Goal: Task Accomplishment & Management: Manage account settings

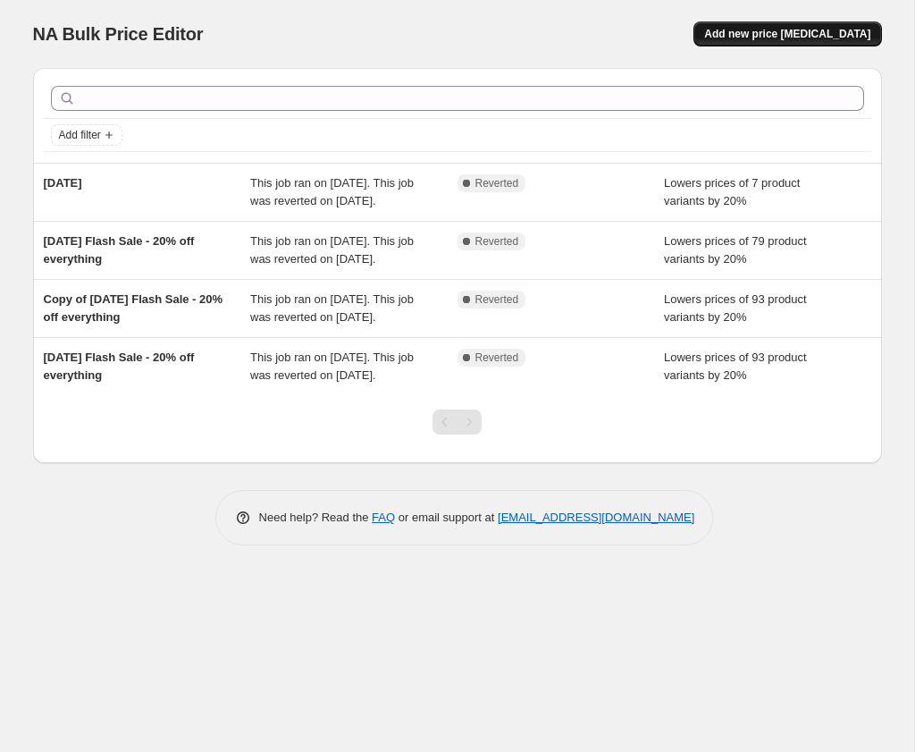
click at [793, 32] on span "Add new price [MEDICAL_DATA]" at bounding box center [787, 34] width 166 height 14
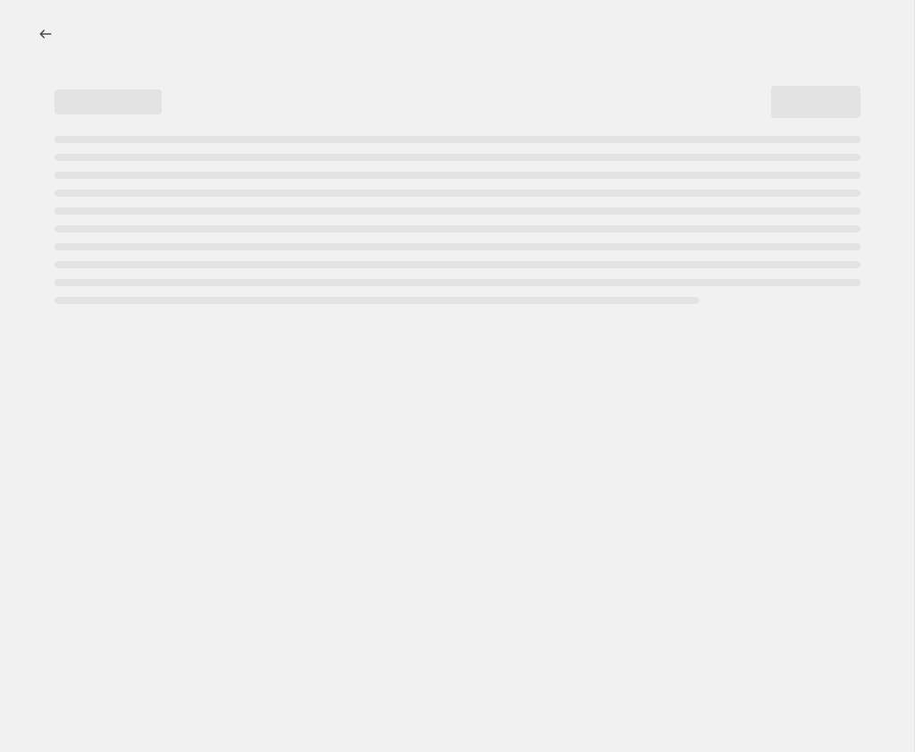
select select "percentage"
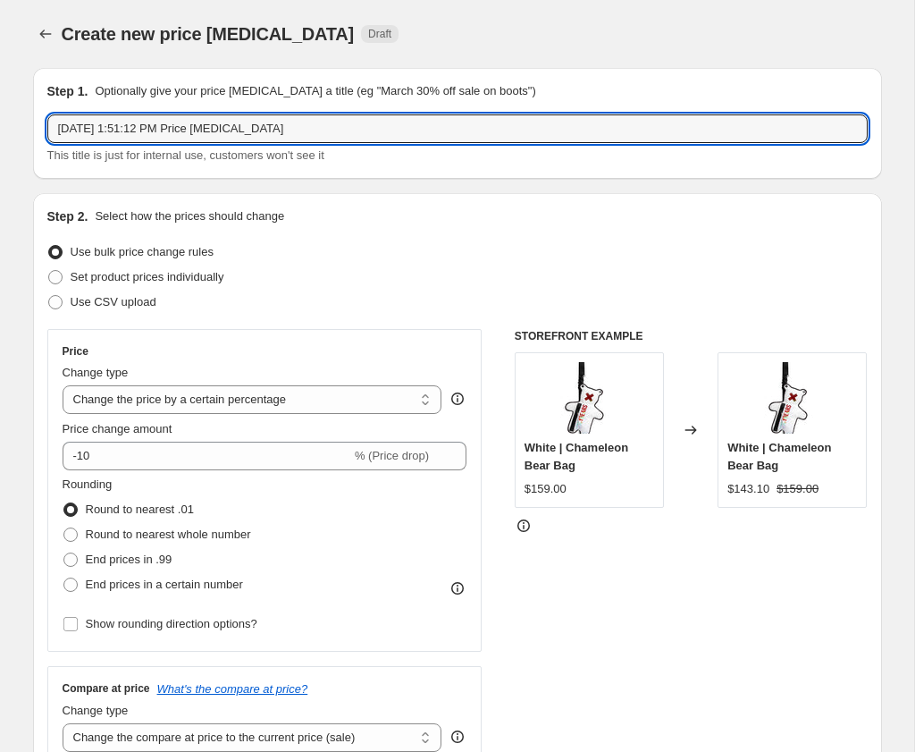
drag, startPoint x: 346, startPoint y: 133, endPoint x: -95, endPoint y: 127, distance: 440.7
click at [0, 127] on html "Home Settings Plans Skip to content Create new price change job. This page is r…" at bounding box center [457, 376] width 915 height 752
type input "20% off -Japan - sep 6-7"
click at [392, 158] on div "This title is just for internal use, customers won't see it" at bounding box center [457, 156] width 821 height 18
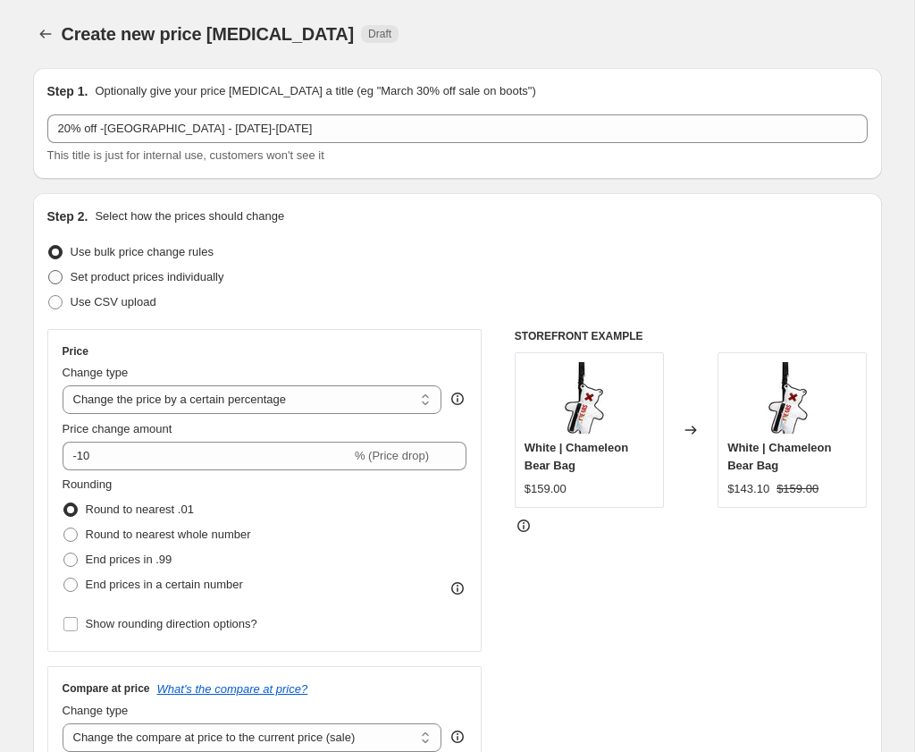
click at [224, 276] on span "Set product prices individually" at bounding box center [148, 276] width 154 height 13
click at [49, 271] on input "Set product prices individually" at bounding box center [48, 270] width 1 height 1
radio input "true"
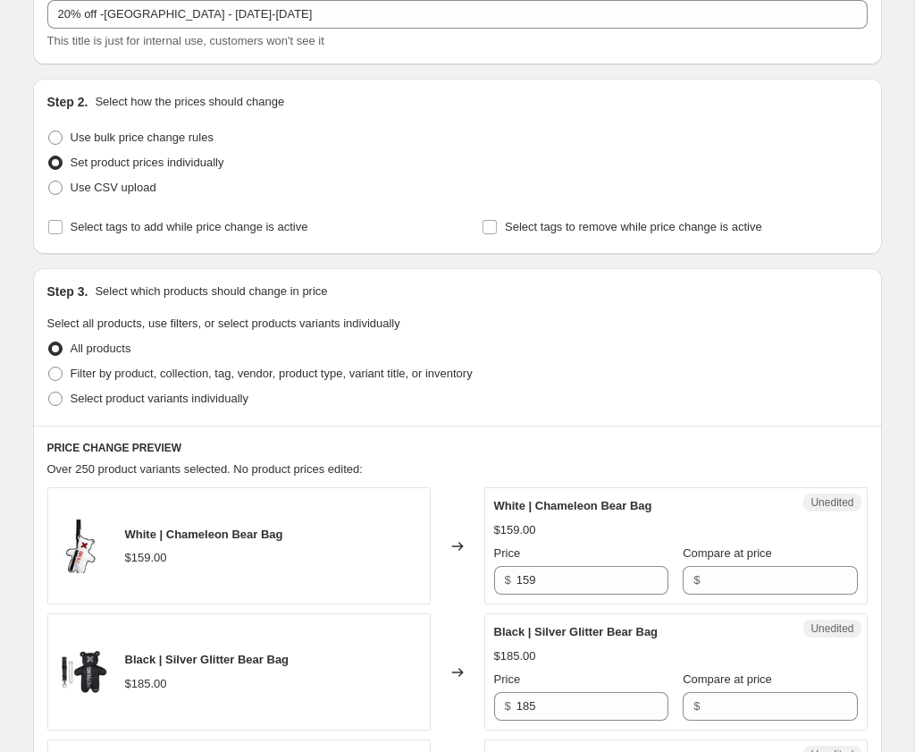
scroll to position [117, 0]
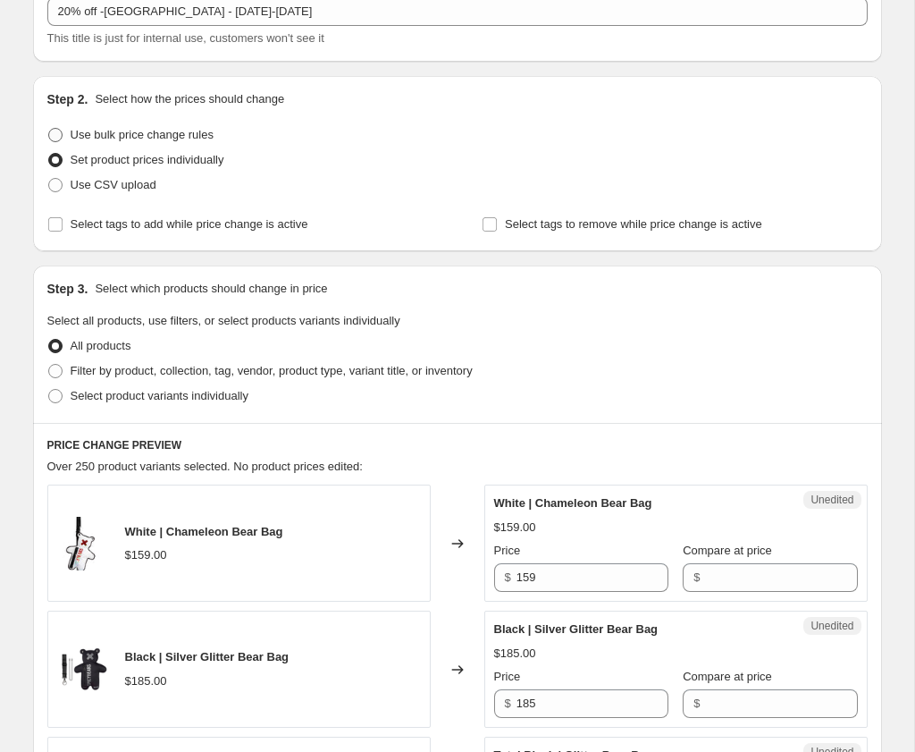
click at [204, 131] on span "Use bulk price change rules" at bounding box center [142, 134] width 143 height 13
click at [49, 129] on input "Use bulk price change rules" at bounding box center [48, 128] width 1 height 1
radio input "true"
select select "percentage"
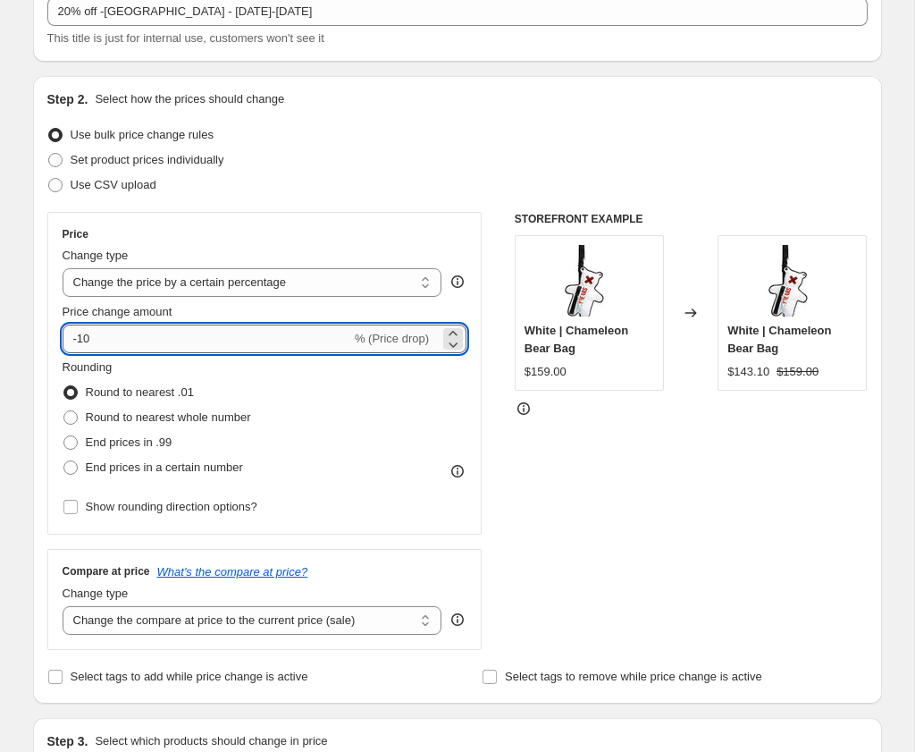
click at [186, 342] on input "-10" at bounding box center [207, 338] width 289 height 29
type input "-1"
type input "-20"
click at [606, 453] on div "STOREFRONT EXAMPLE White | Chameleon Bear Bag $159.00 Changed to White | Chamel…" at bounding box center [691, 431] width 353 height 438
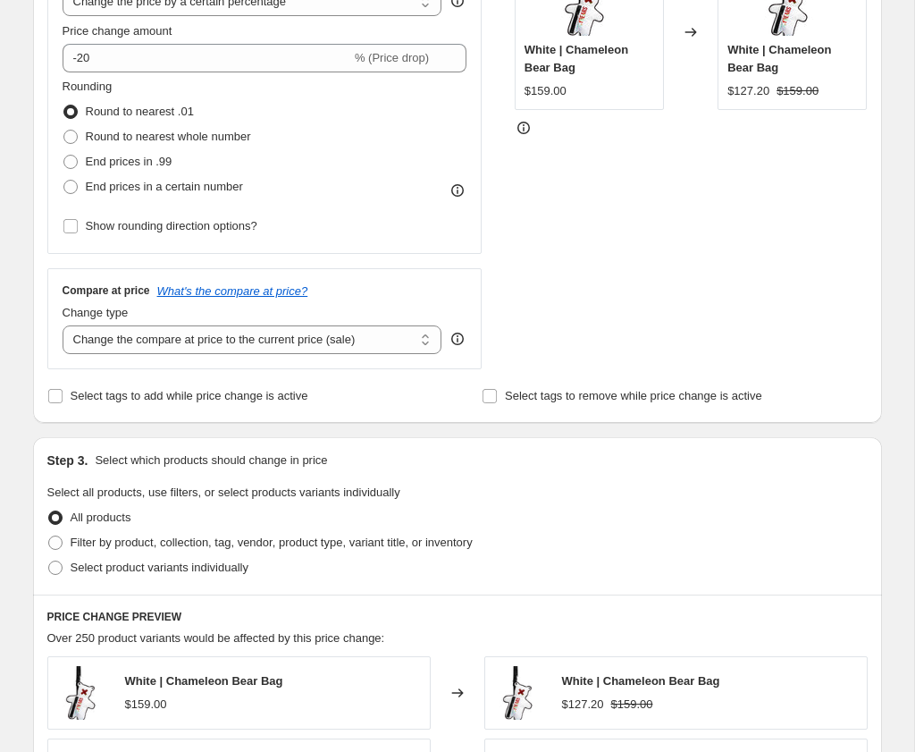
scroll to position [403, 0]
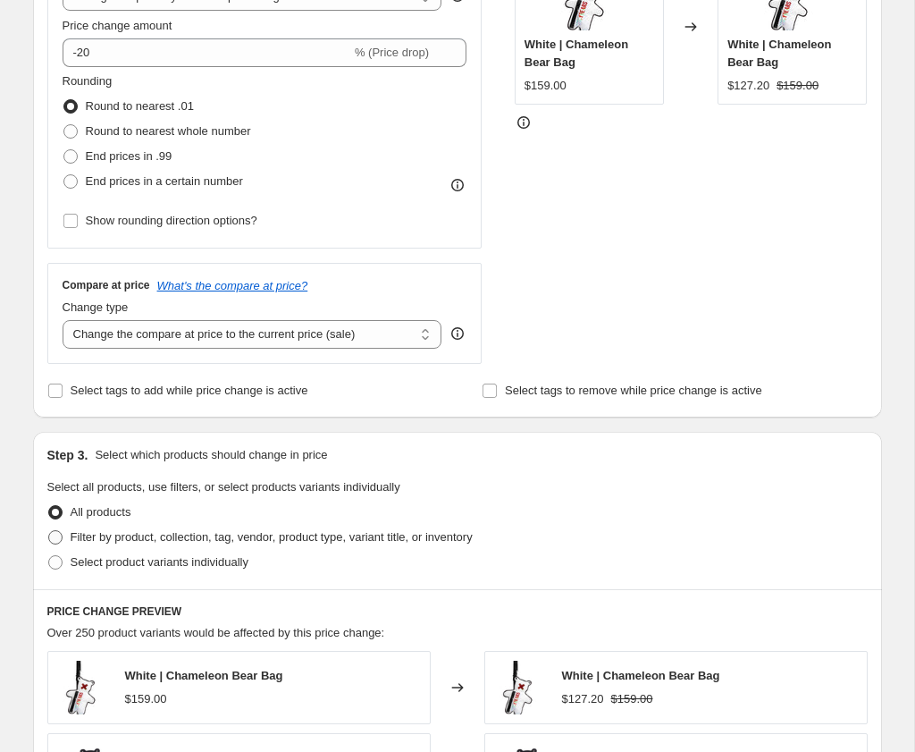
click at [388, 536] on span "Filter by product, collection, tag, vendor, product type, variant title, or inv…" at bounding box center [272, 536] width 402 height 13
click at [49, 531] on input "Filter by product, collection, tag, vendor, product type, variant title, or inv…" at bounding box center [48, 530] width 1 height 1
radio input "true"
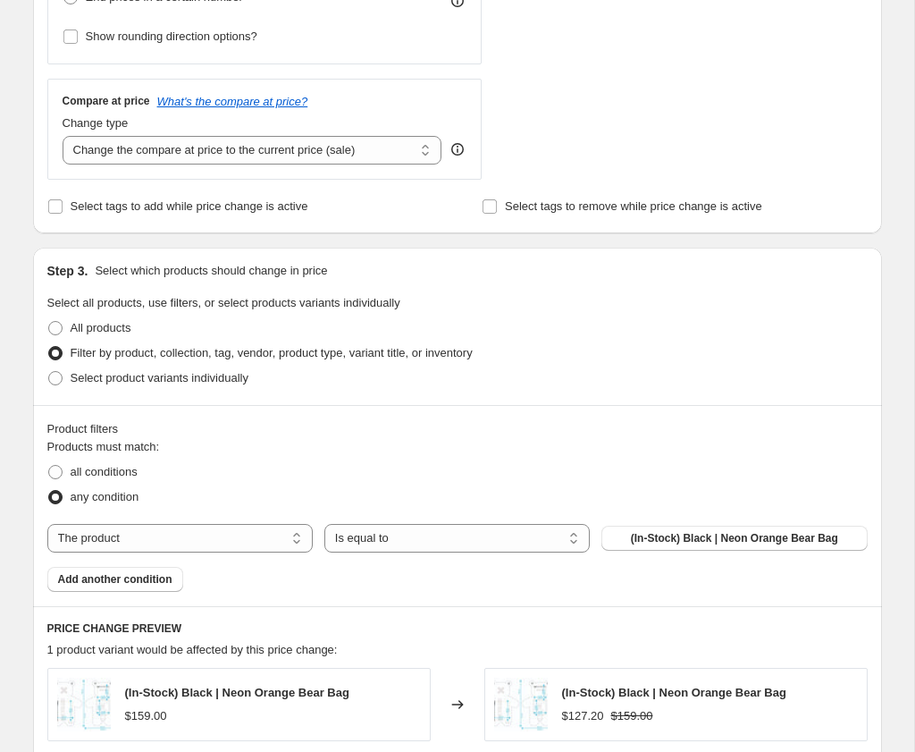
scroll to position [594, 0]
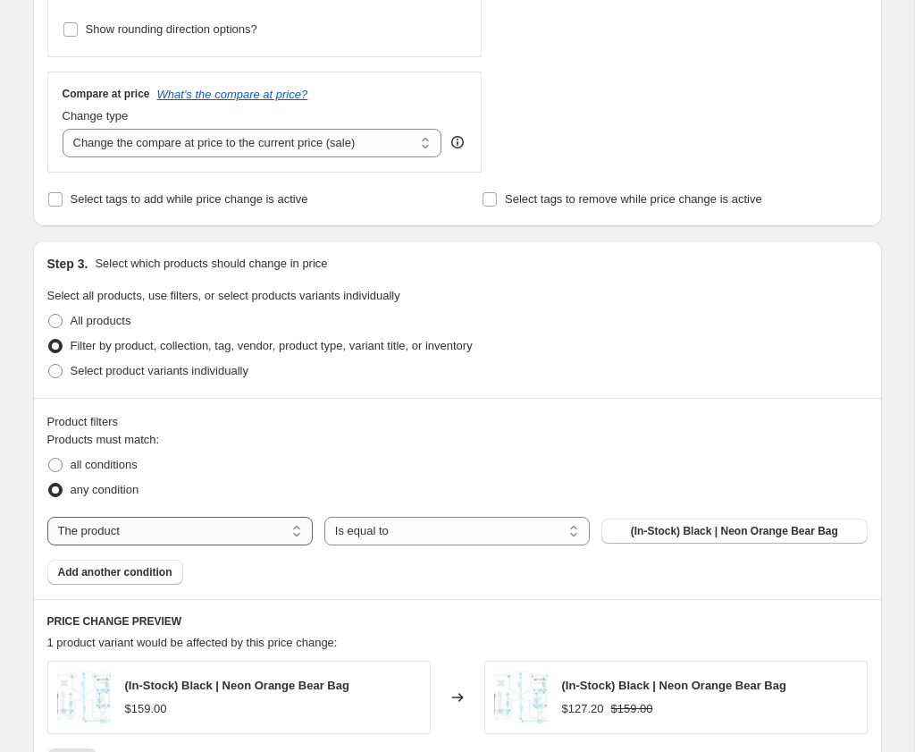
click at [313, 526] on select "The product The product's collection The product's tag The product's vendor The…" at bounding box center [179, 531] width 265 height 29
select select "collection"
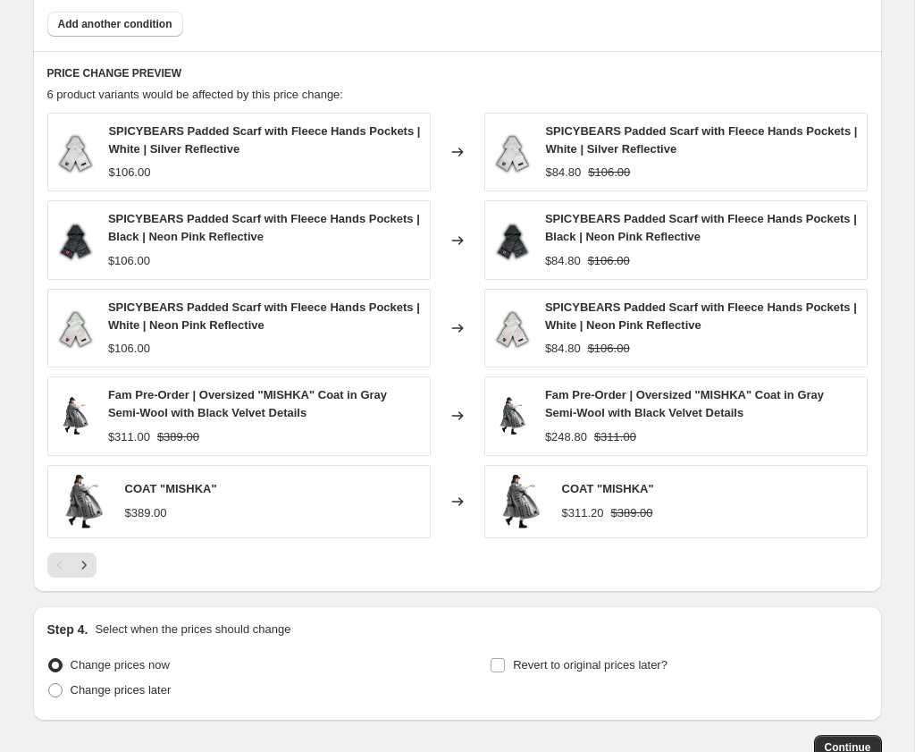
scroll to position [1074, 0]
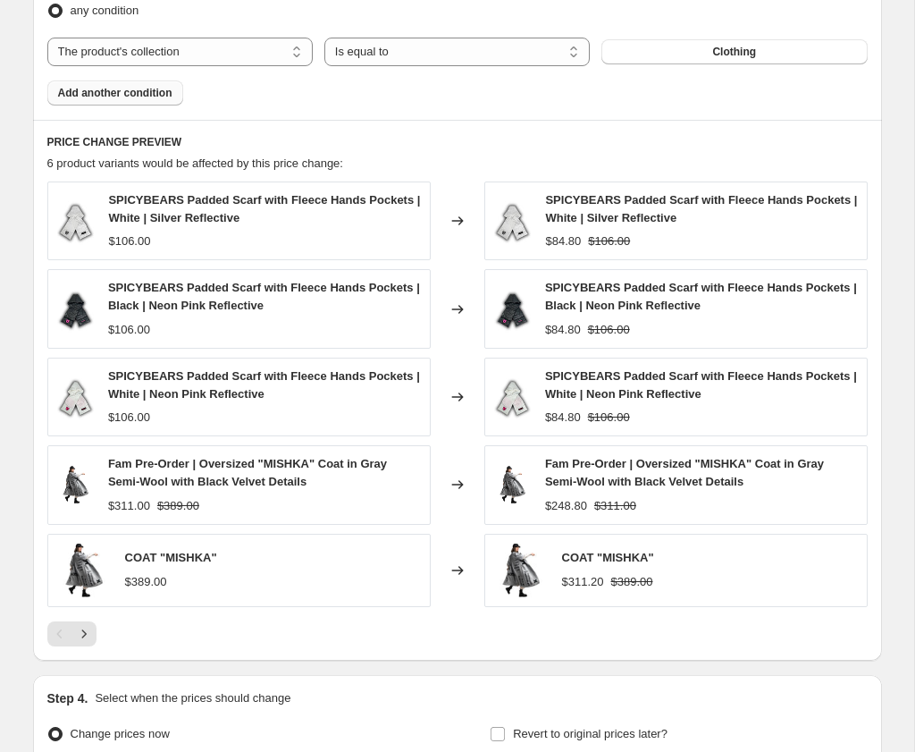
click at [162, 100] on span "Add another condition" at bounding box center [115, 93] width 114 height 14
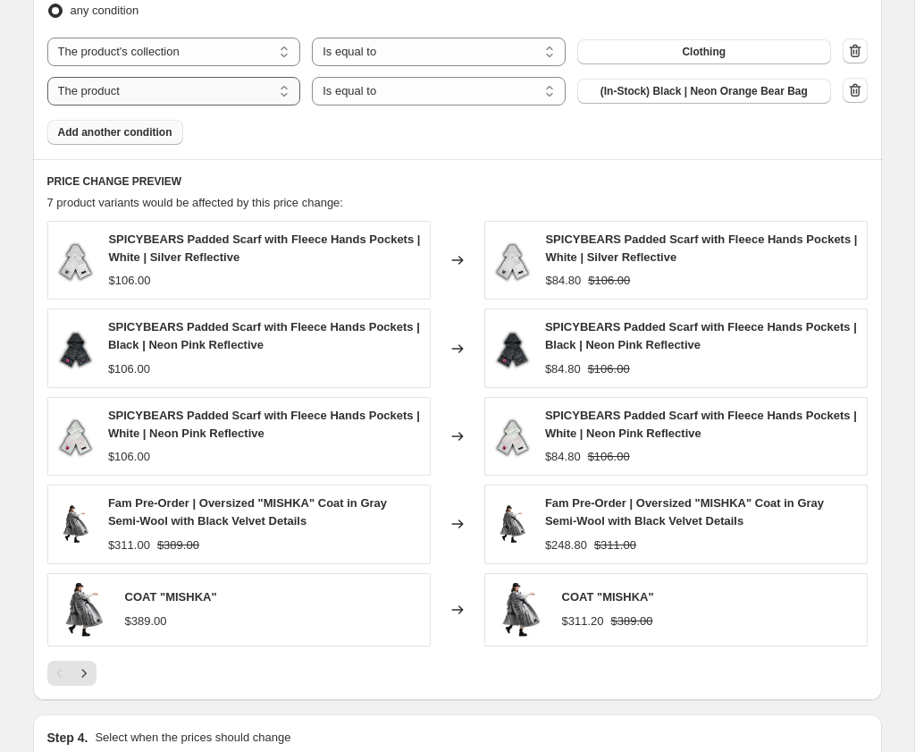
click at [301, 105] on select "The product The product's collection The product's tag The product's vendor The…" at bounding box center [174, 91] width 254 height 29
select select "collection"
click at [682, 98] on span "Clothing" at bounding box center [704, 91] width 44 height 14
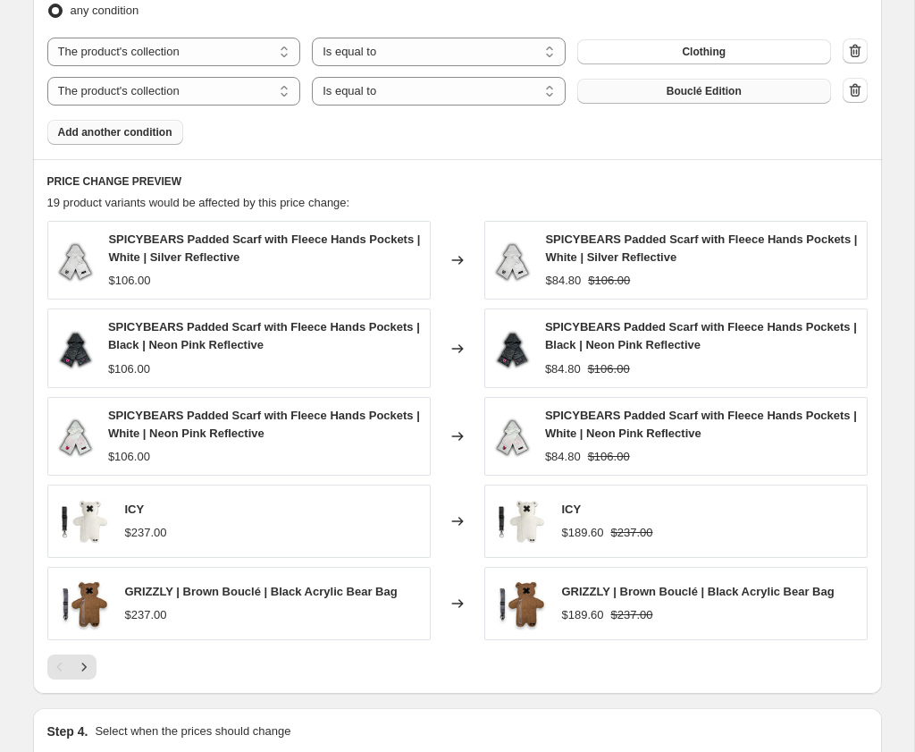
click at [162, 145] on button "Add another condition" at bounding box center [115, 132] width 136 height 25
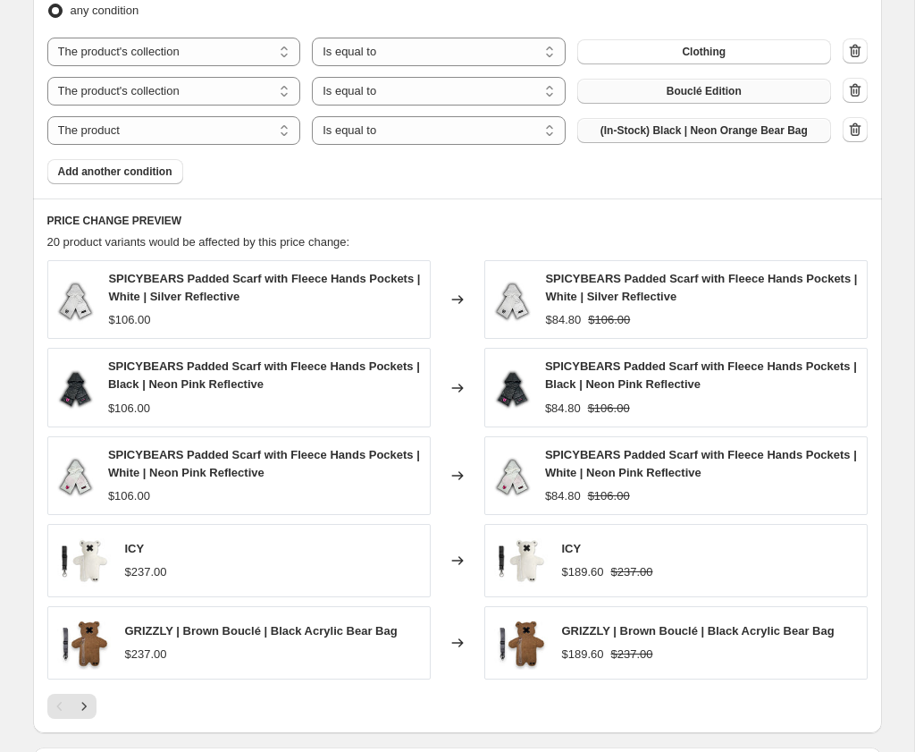
click at [577, 143] on button "(In-Stock) Black | Neon Orange Bear Bag" at bounding box center [704, 130] width 254 height 25
click at [281, 145] on select "The product The product's collection The product's tag The product's vendor The…" at bounding box center [174, 130] width 254 height 29
select select "collection"
click at [577, 143] on button "Bouclé Edition" at bounding box center [704, 130] width 254 height 25
click at [541, 145] on select "Is equal to Is not equal to" at bounding box center [439, 130] width 254 height 29
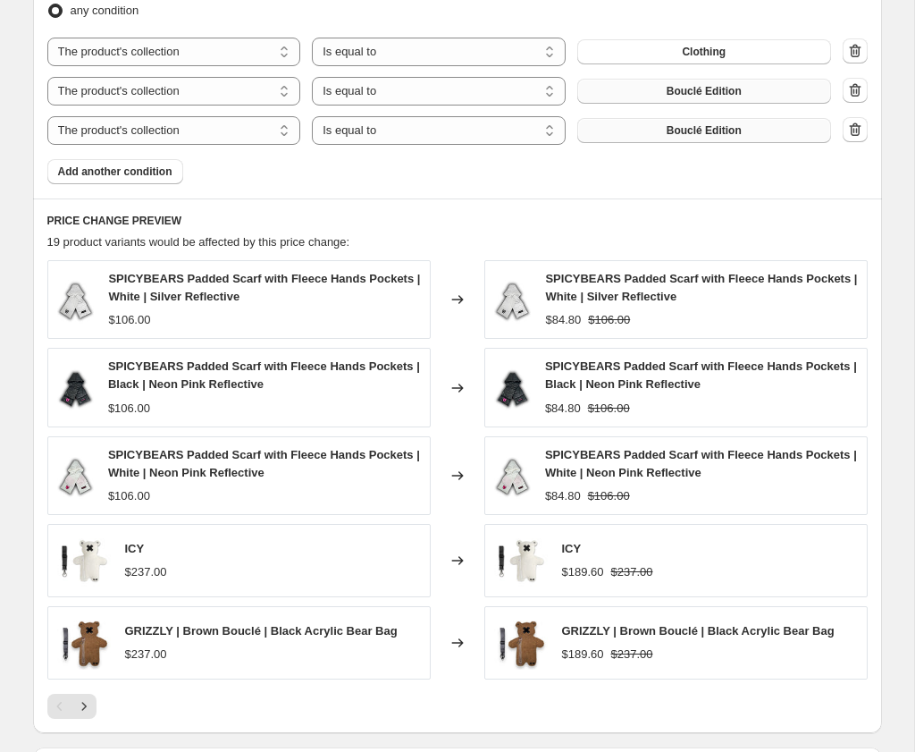
click at [667, 138] on span "Bouclé Edition" at bounding box center [704, 130] width 75 height 14
click at [159, 179] on span "Add another condition" at bounding box center [115, 171] width 114 height 14
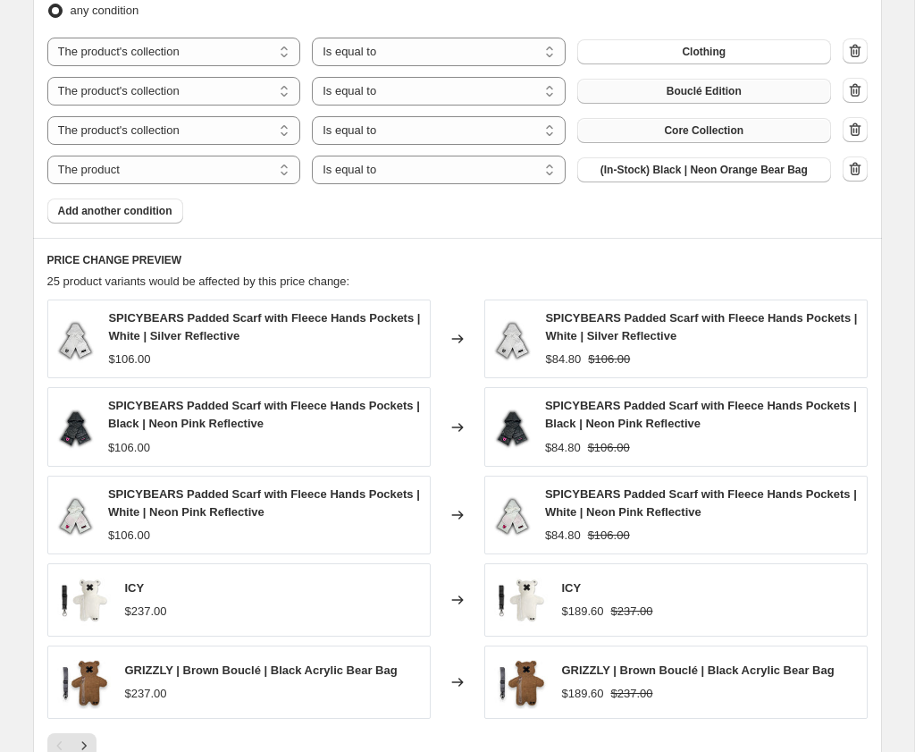
click at [293, 184] on select "The product The product's collection The product's tag The product's vendor The…" at bounding box center [174, 170] width 254 height 29
select select "collection"
click at [577, 182] on button "Bouclé Edition" at bounding box center [704, 169] width 254 height 25
click at [156, 218] on span "Add another condition" at bounding box center [115, 211] width 114 height 14
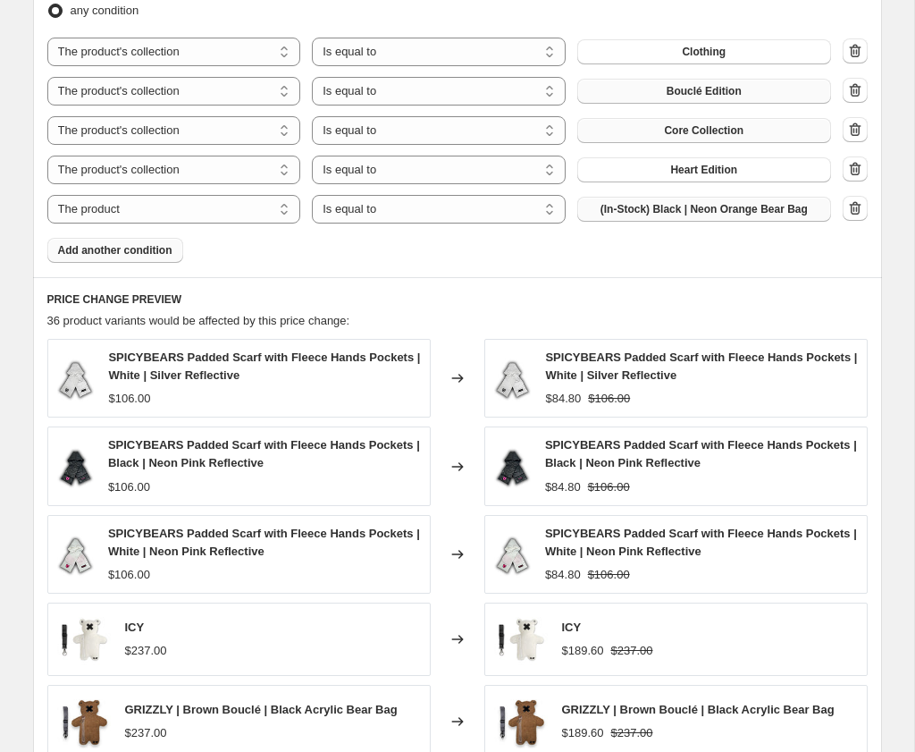
click at [577, 222] on button "(In-Stock) Black | Neon Orange Bear Bag" at bounding box center [704, 209] width 254 height 25
click at [301, 223] on select "The product The product's collection The product's tag The product's vendor The…" at bounding box center [174, 209] width 254 height 29
select select "collection"
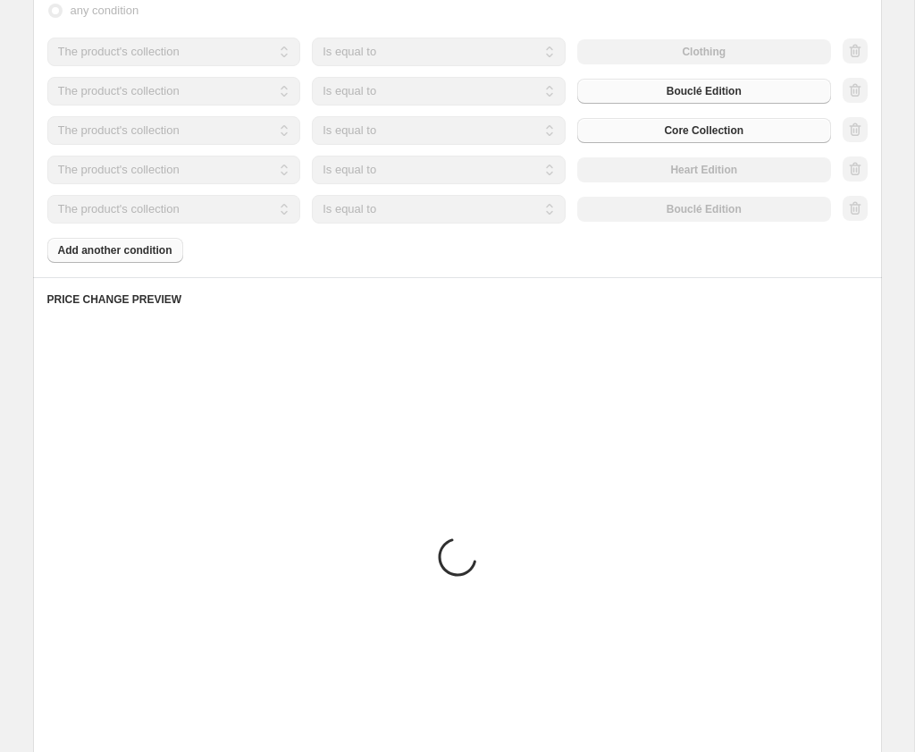
click at [350, 223] on div "The product The product's collection The product's tag The product's vendor The…" at bounding box center [439, 209] width 784 height 29
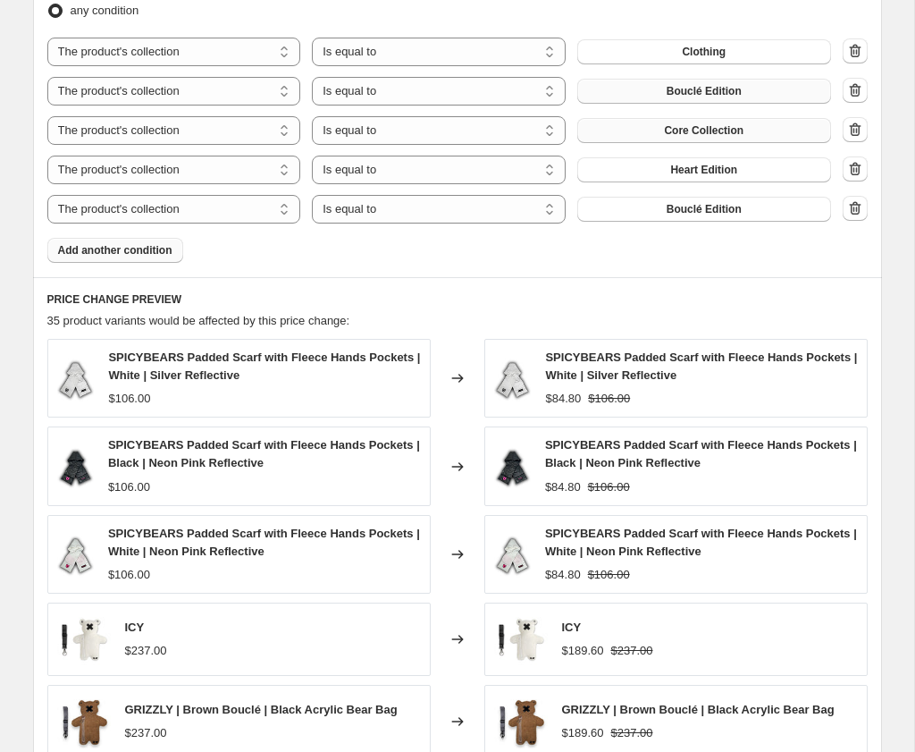
click at [577, 222] on button "Bouclé Edition" at bounding box center [704, 209] width 254 height 25
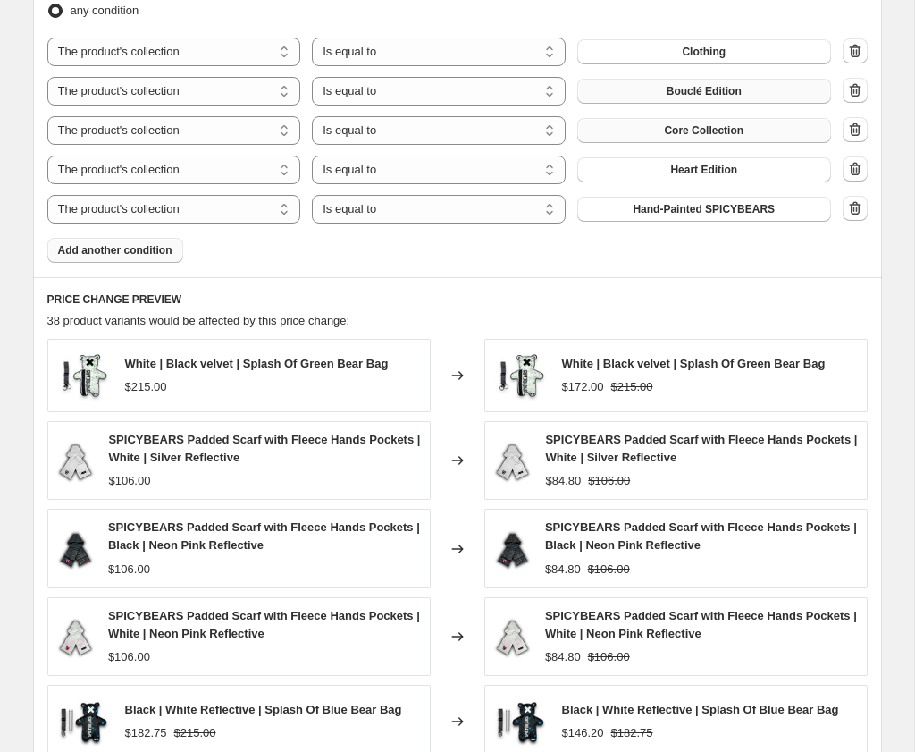
click at [151, 257] on span "Add another condition" at bounding box center [115, 250] width 114 height 14
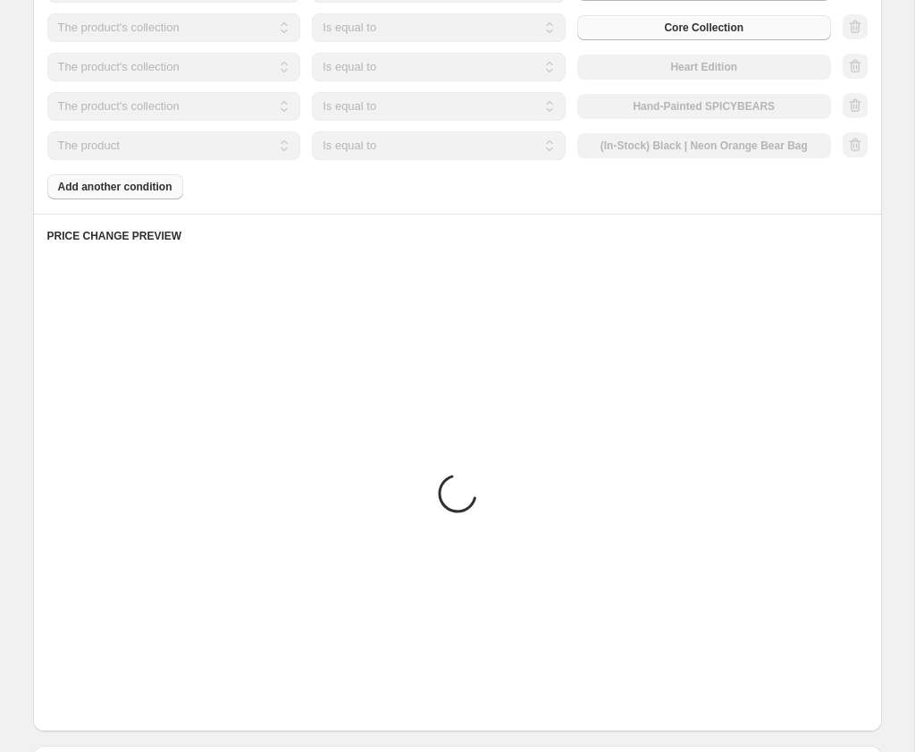
scroll to position [1178, 0]
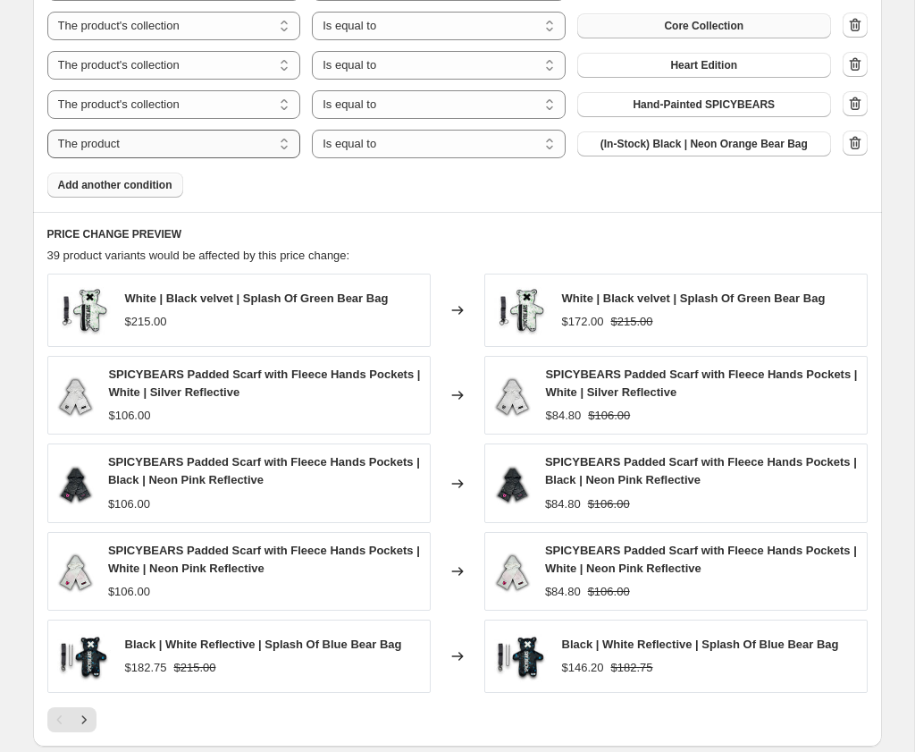
click at [198, 158] on select "The product The product's collection The product's tag The product's vendor The…" at bounding box center [174, 144] width 254 height 29
select select "collection"
click at [667, 151] on span "Bouclé Edition" at bounding box center [704, 144] width 75 height 14
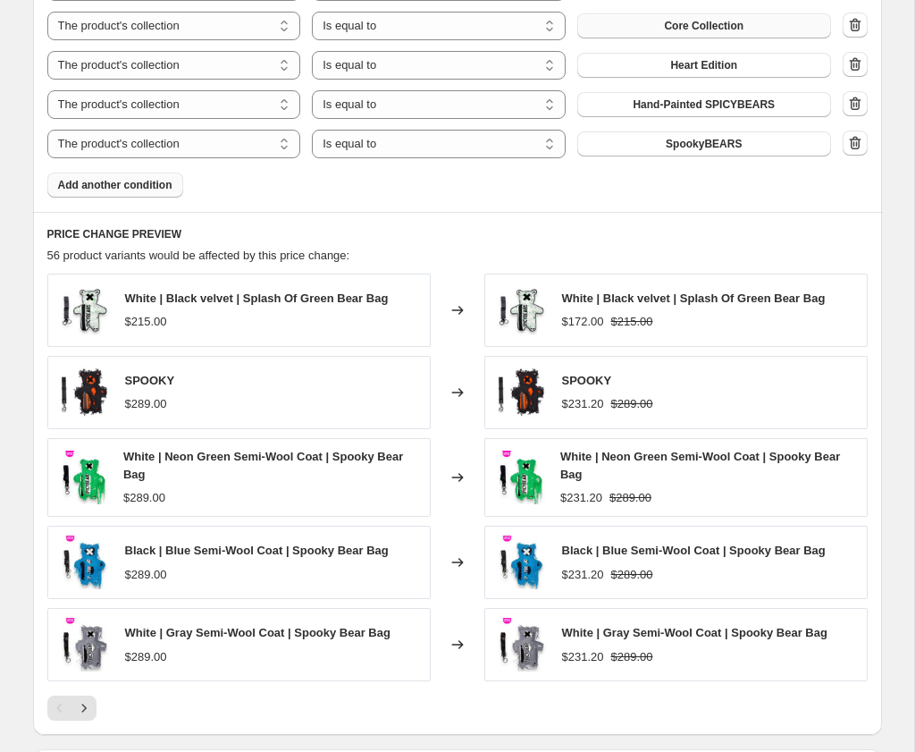
click at [142, 192] on span "Add another condition" at bounding box center [115, 185] width 114 height 14
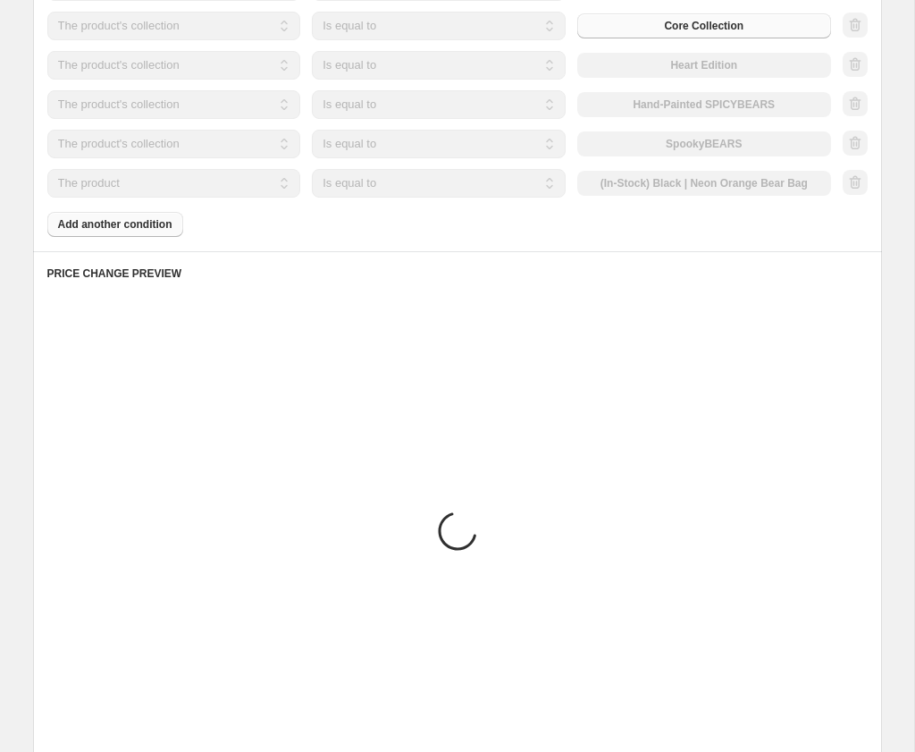
click at [147, 237] on div "Products must match: all conditions any condition The product The product's col…" at bounding box center [457, 42] width 821 height 390
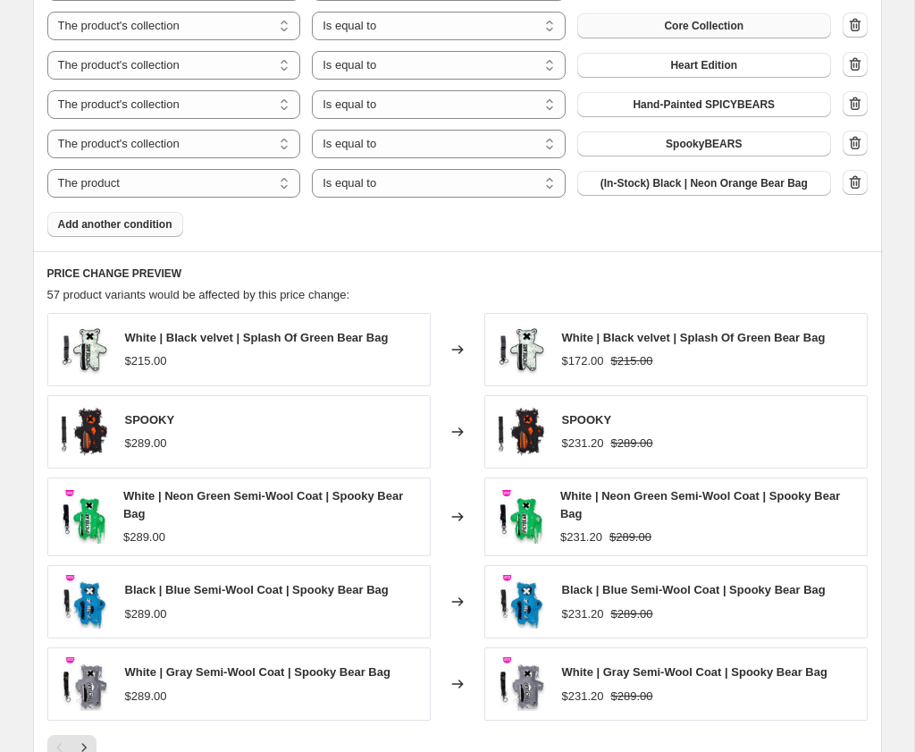
click at [93, 232] on span "Add another condition" at bounding box center [115, 224] width 114 height 14
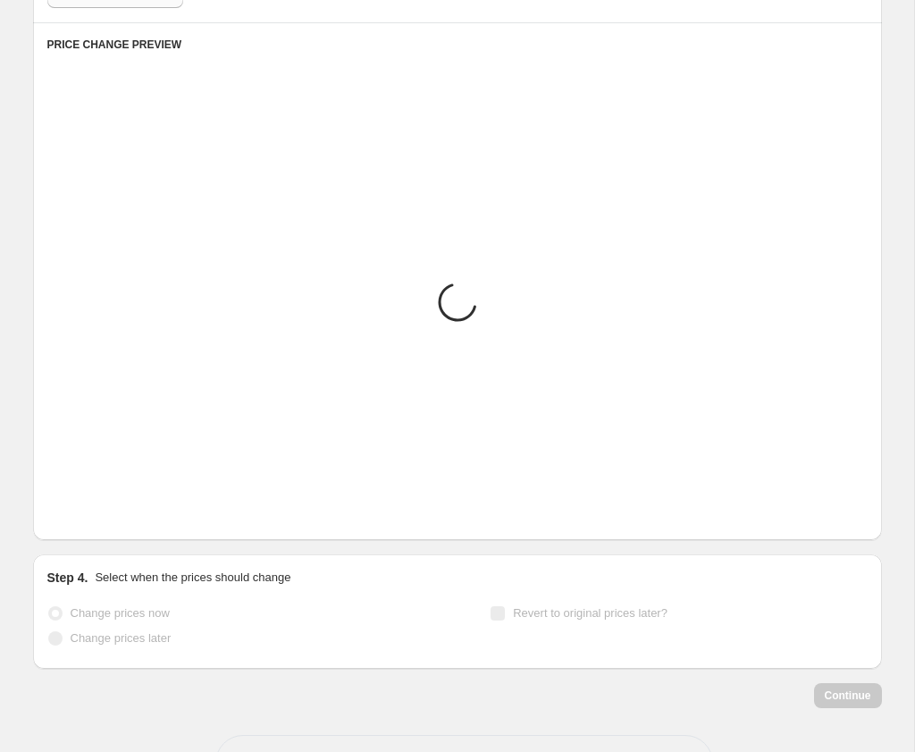
scroll to position [1453, 0]
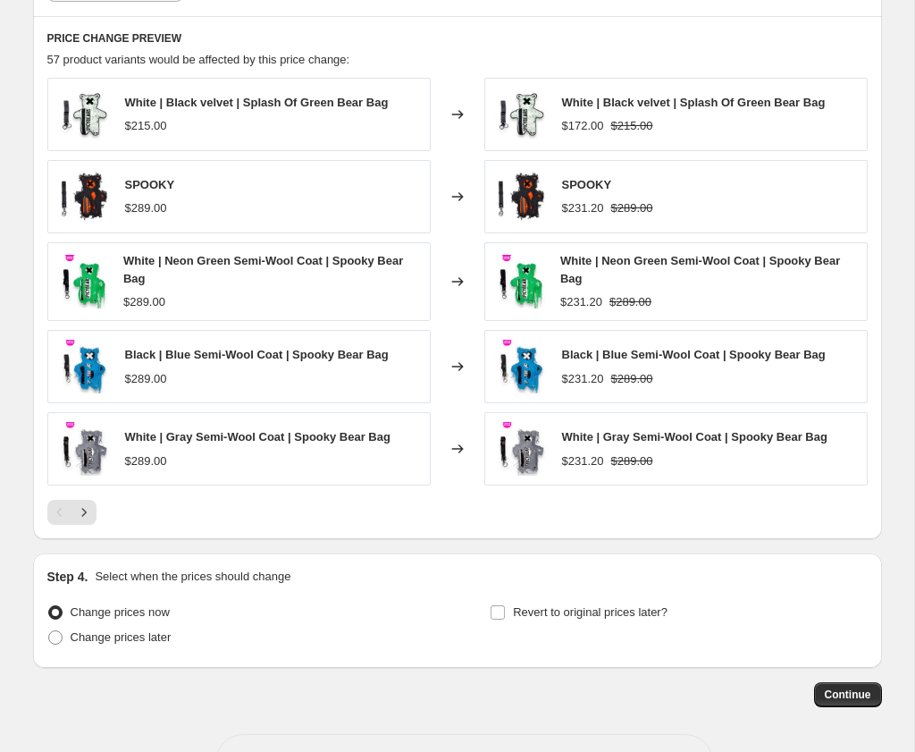
select select "collection"
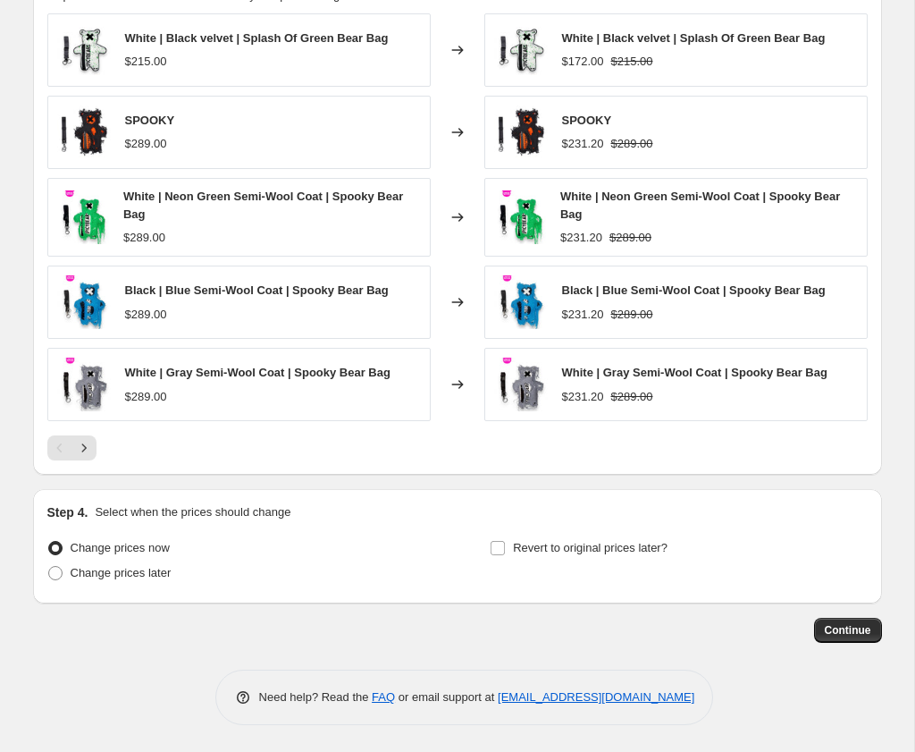
scroll to position [1650, 0]
click at [128, 577] on span "Change prices later" at bounding box center [121, 572] width 101 height 13
click at [49, 567] on input "Change prices later" at bounding box center [48, 566] width 1 height 1
radio input "true"
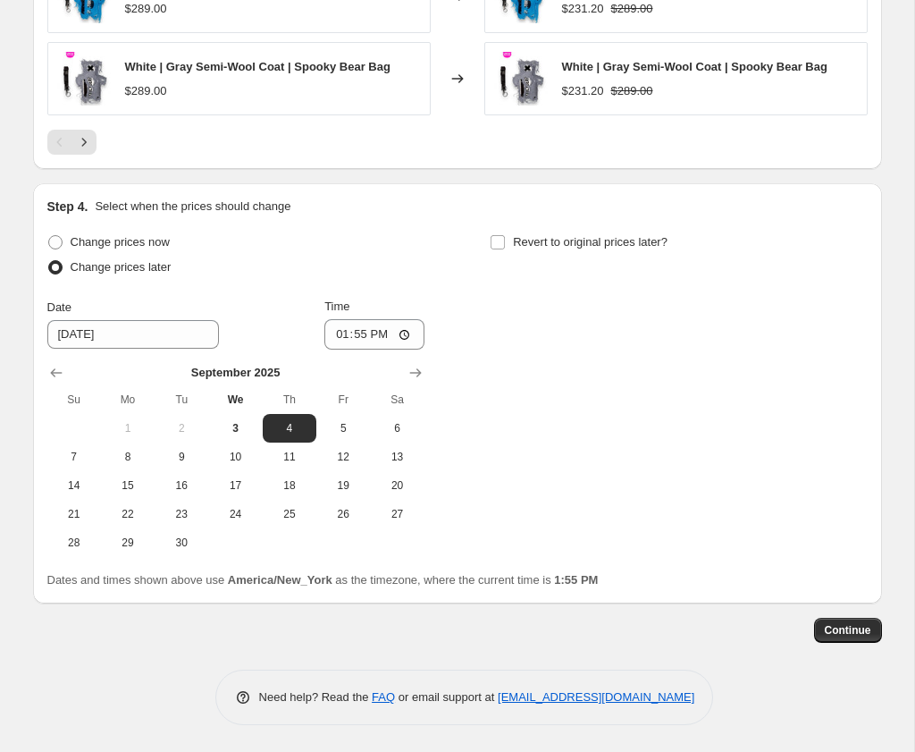
scroll to position [1952, 0]
click at [339, 442] on button "5" at bounding box center [343, 428] width 54 height 29
type input "9/5/2025"
click at [340, 340] on input "13:55" at bounding box center [374, 334] width 100 height 30
type input "23:55"
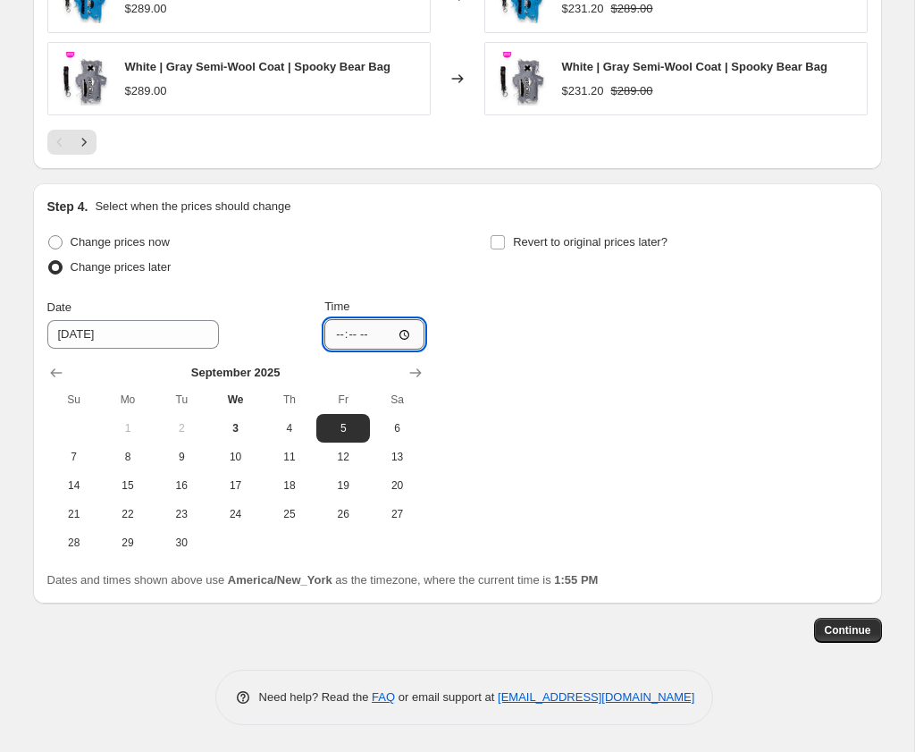
click at [340, 340] on input "Time" at bounding box center [374, 334] width 100 height 30
type input "10:55"
click at [581, 346] on div "Change prices now Change prices later Date 9/5/2025 Time 10:55 September 2025 S…" at bounding box center [457, 393] width 821 height 327
click at [505, 247] on span at bounding box center [498, 242] width 16 height 16
click at [505, 247] on input "Revert to original prices later?" at bounding box center [498, 242] width 14 height 14
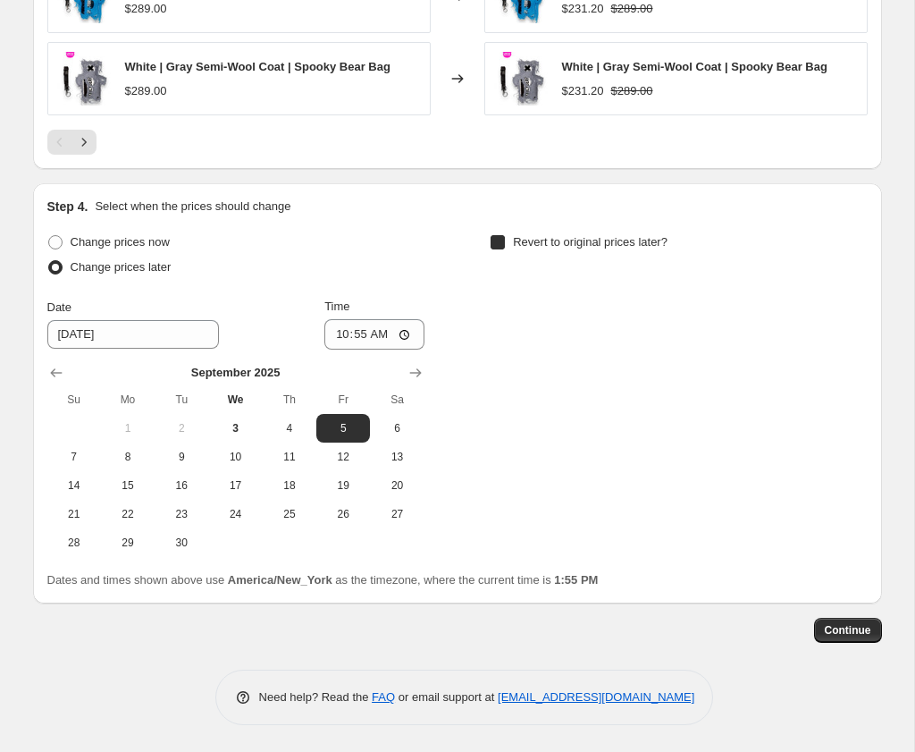
checkbox input "true"
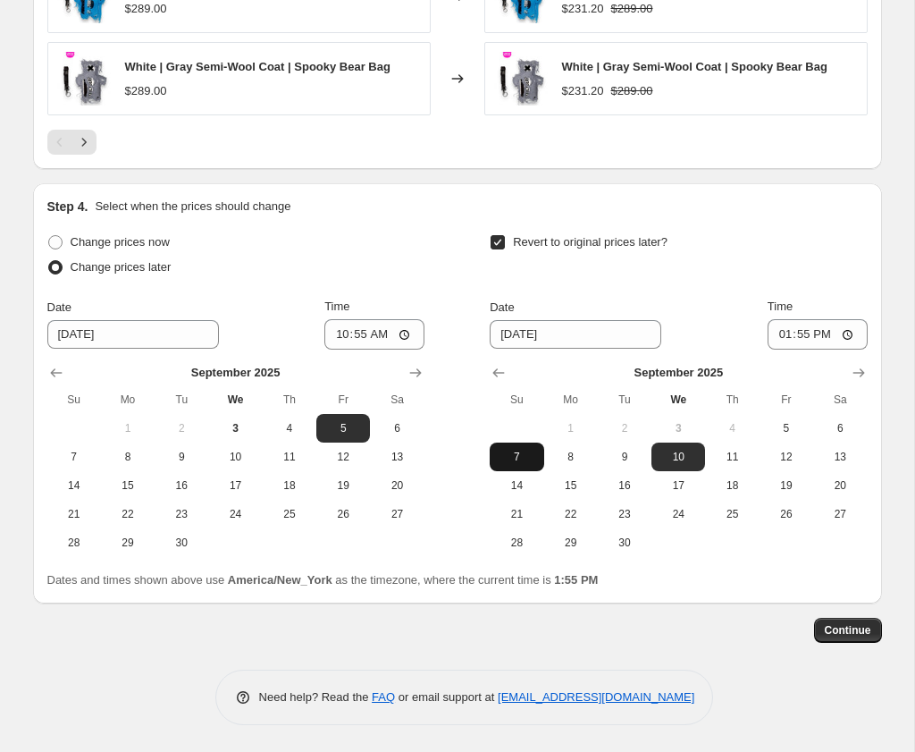
click at [515, 459] on span "7" at bounding box center [516, 457] width 39 height 14
type input "9/7/2025"
click at [786, 340] on input "13:55" at bounding box center [818, 334] width 100 height 30
type input "11:00"
click at [860, 270] on div "Revert to original prices later?" at bounding box center [678, 257] width 377 height 54
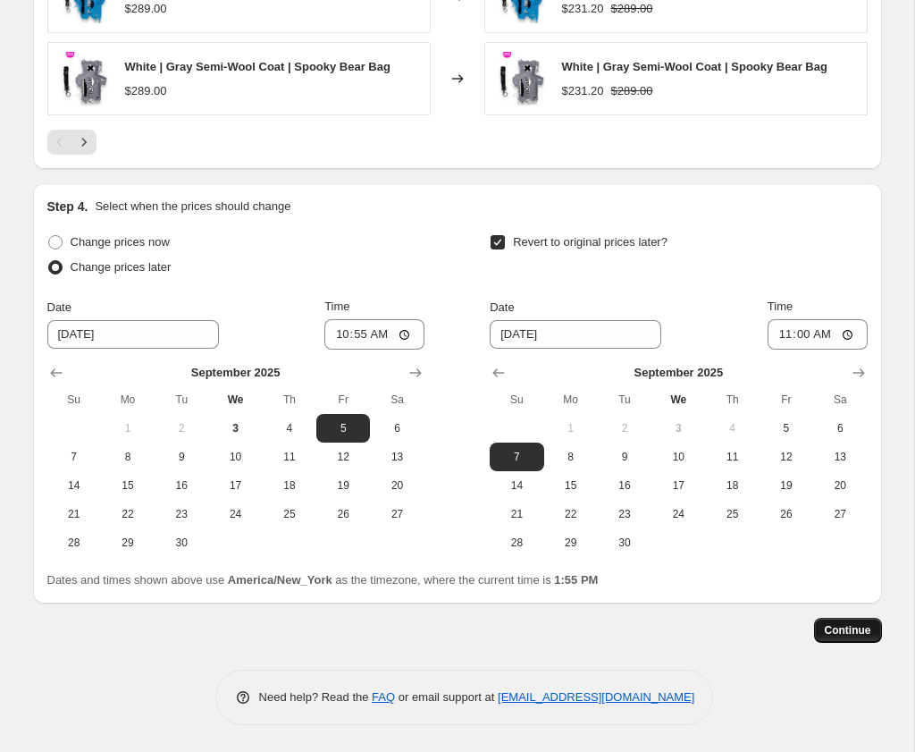
click at [834, 637] on span "Continue" at bounding box center [848, 630] width 46 height 14
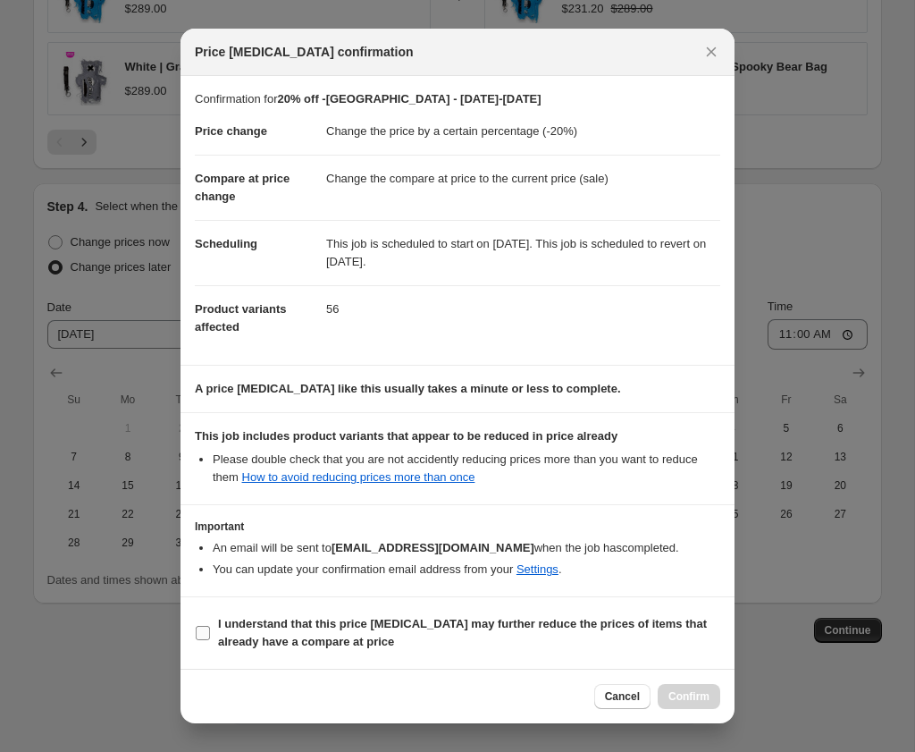
click at [209, 633] on input "I understand that this price change job may further reduce the prices of items …" at bounding box center [203, 633] width 14 height 14
checkbox input "true"
click at [690, 698] on span "Confirm" at bounding box center [689, 696] width 41 height 14
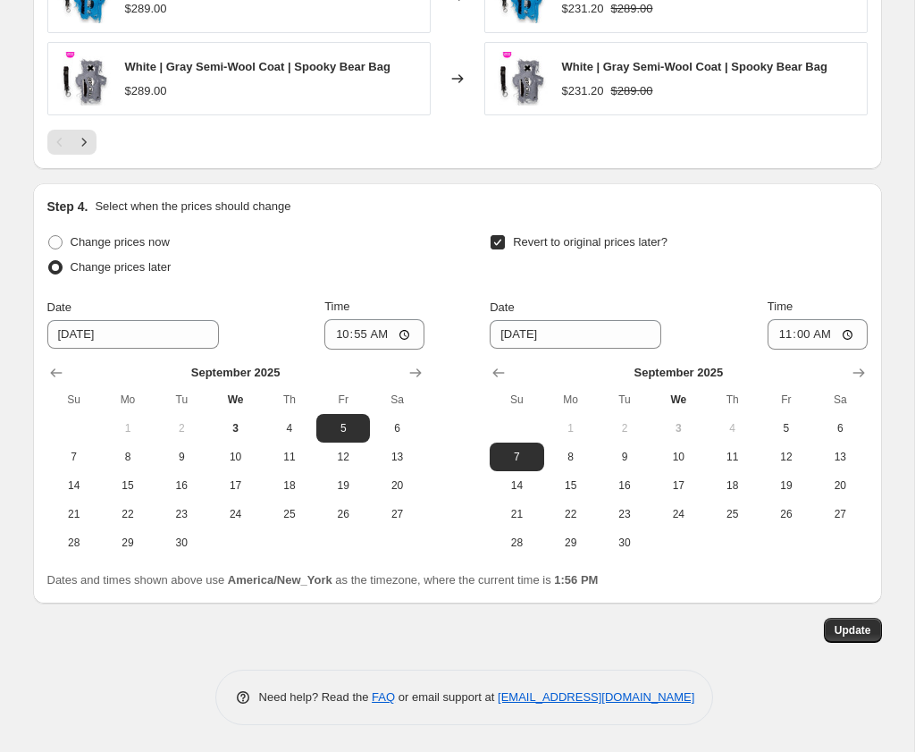
scroll to position [2065, 0]
click at [852, 632] on span "Update" at bounding box center [853, 630] width 37 height 14
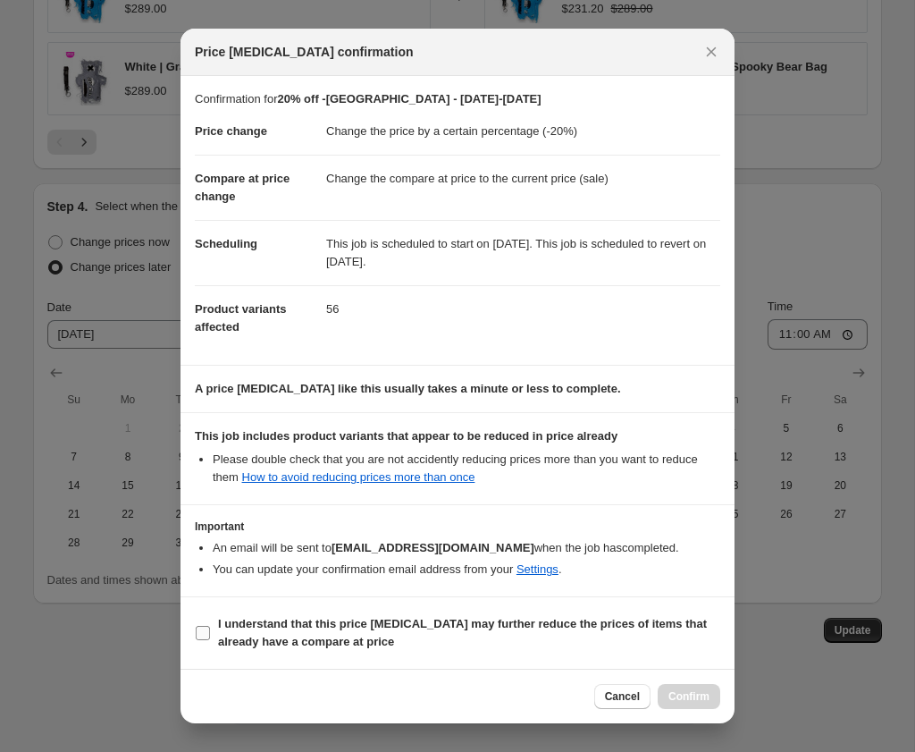
scroll to position [0, 0]
click at [318, 622] on b "I understand that this price change job may further reduce the prices of items …" at bounding box center [462, 632] width 489 height 31
click at [387, 628] on b "I understand that this price change job may further reduce the prices of items …" at bounding box center [462, 632] width 489 height 31
click at [210, 628] on input "I understand that this price change job may further reduce the prices of items …" at bounding box center [203, 633] width 14 height 14
checkbox input "true"
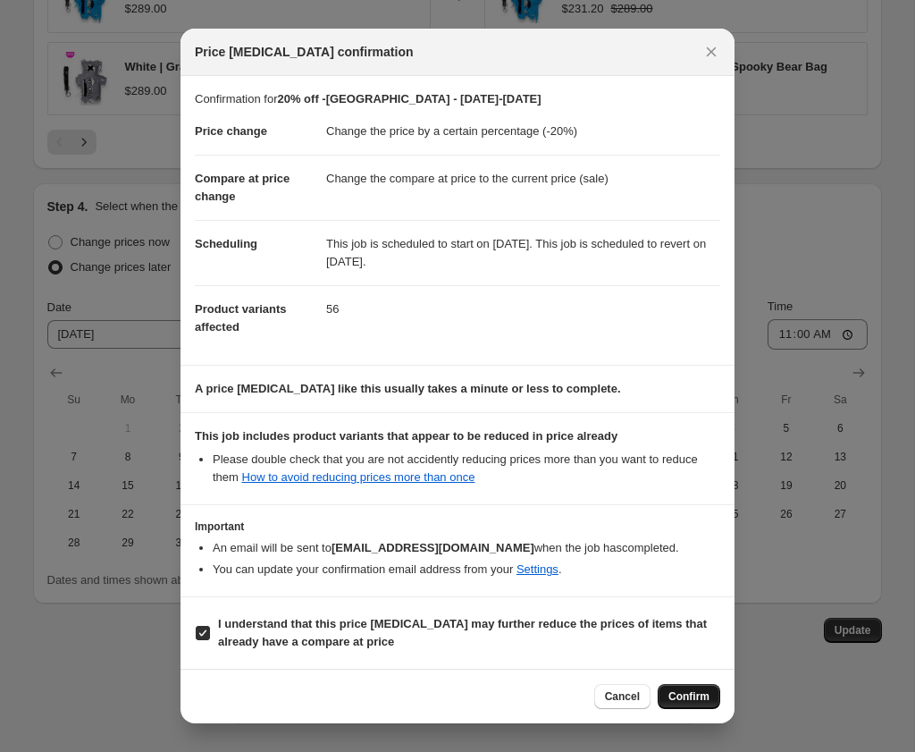
click at [676, 694] on span "Confirm" at bounding box center [689, 696] width 41 height 14
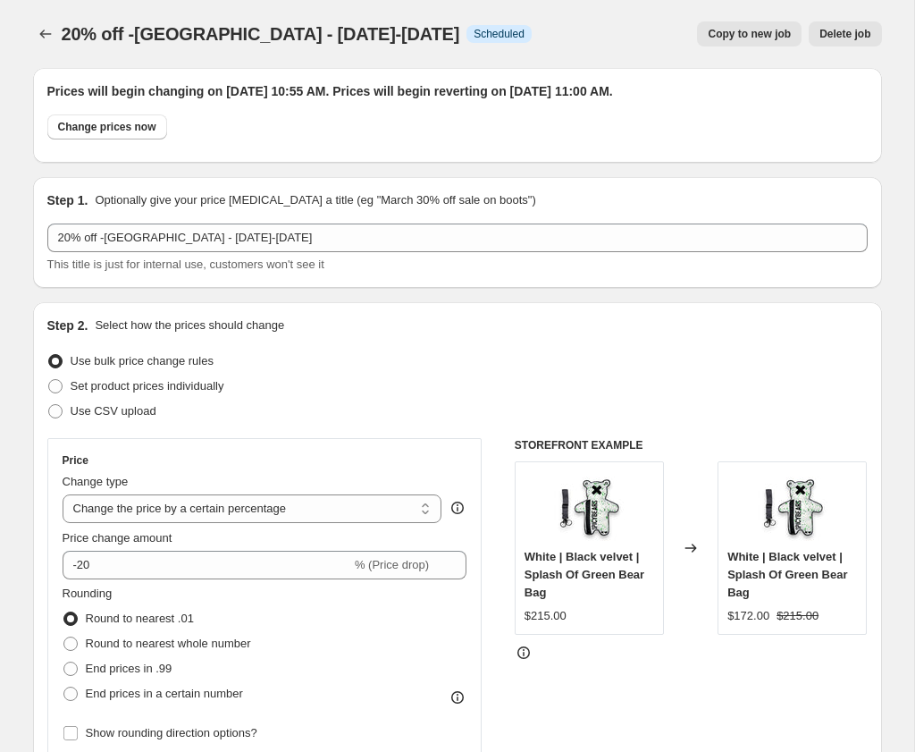
click at [714, 37] on span "Copy to new job" at bounding box center [749, 34] width 83 height 14
select select "percentage"
select select "collection"
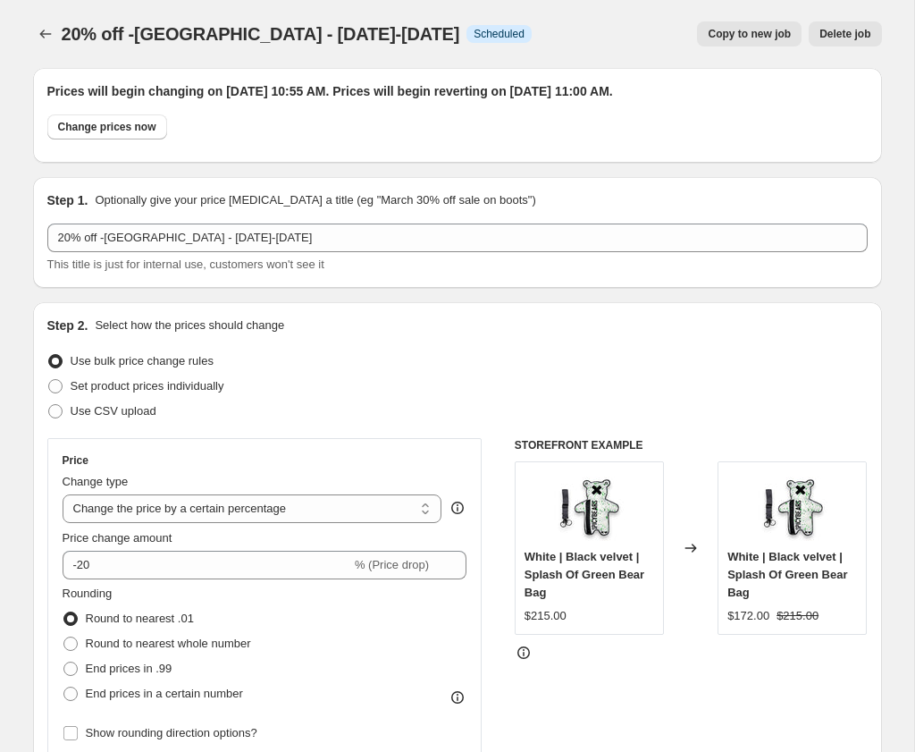
select select "collection"
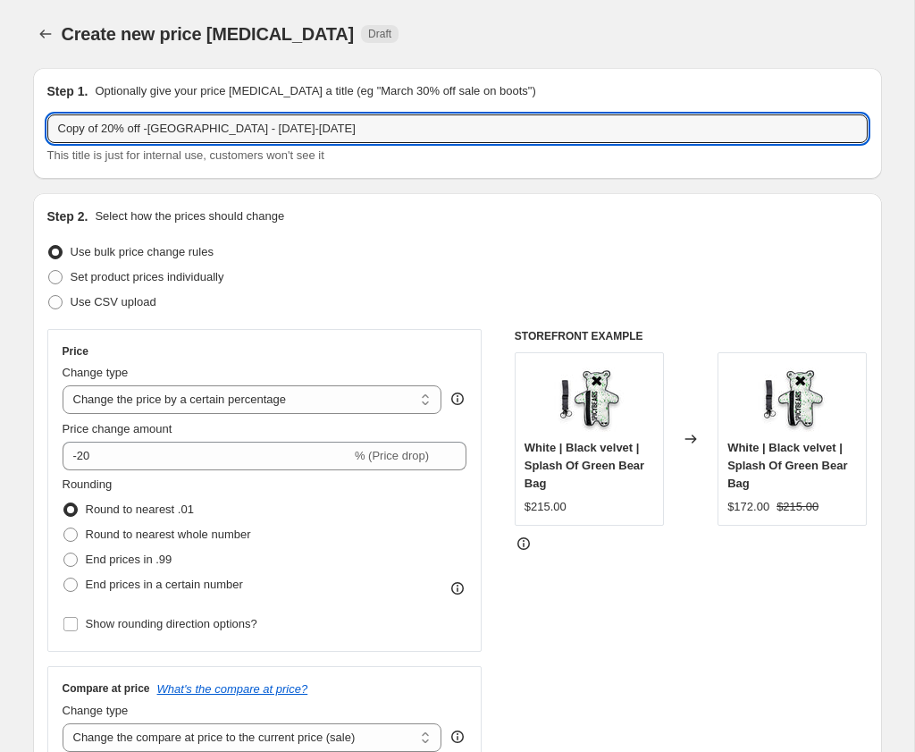
drag, startPoint x: 118, startPoint y: 129, endPoint x: 7, endPoint y: 129, distance: 110.8
type input "15% off -Japan - sep 6-7"
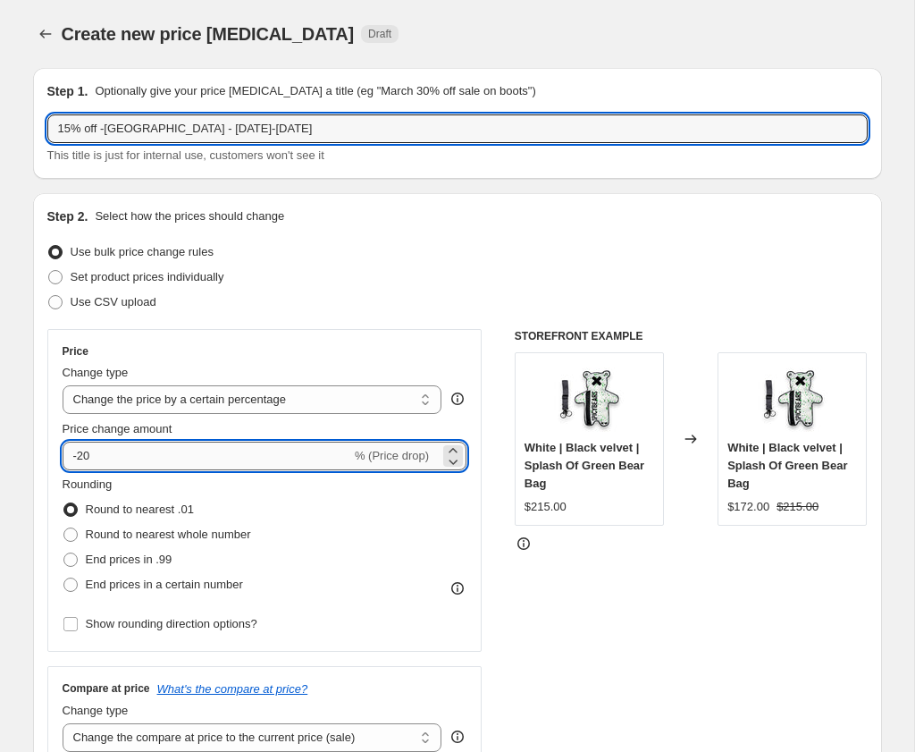
click at [93, 464] on input "-20" at bounding box center [207, 456] width 289 height 29
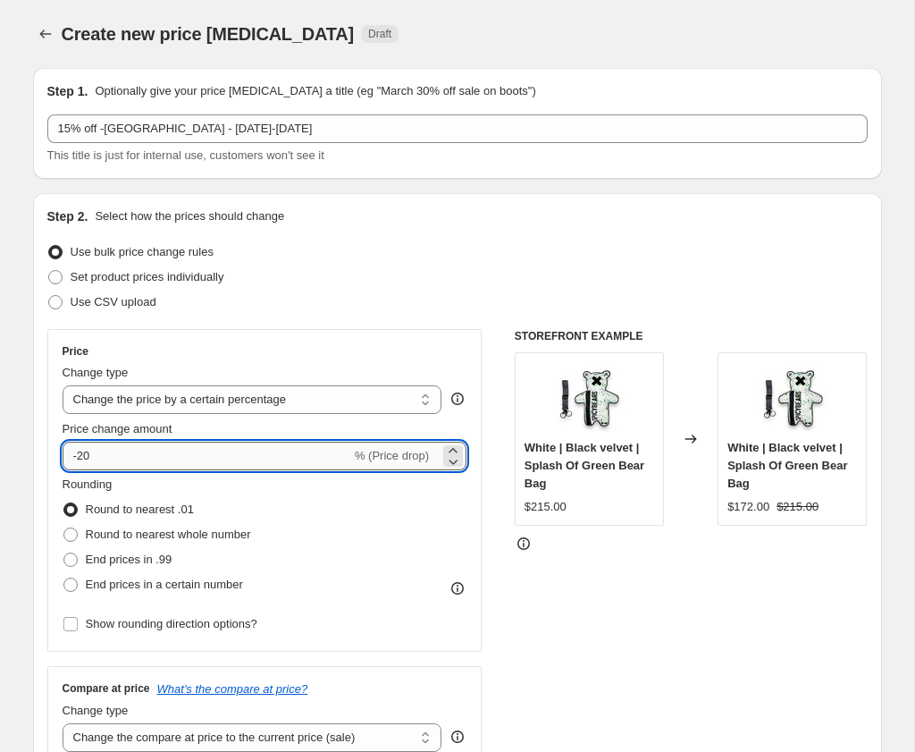
type input "-2"
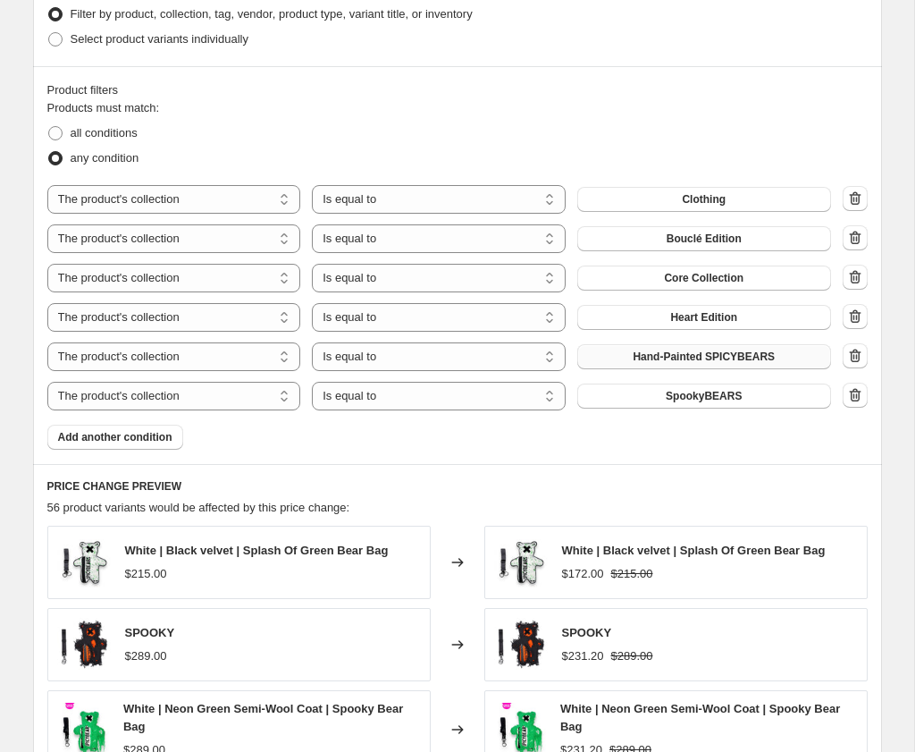
scroll to position [927, 0]
type input "-15"
click at [860, 403] on icon "button" at bounding box center [856, 394] width 18 height 18
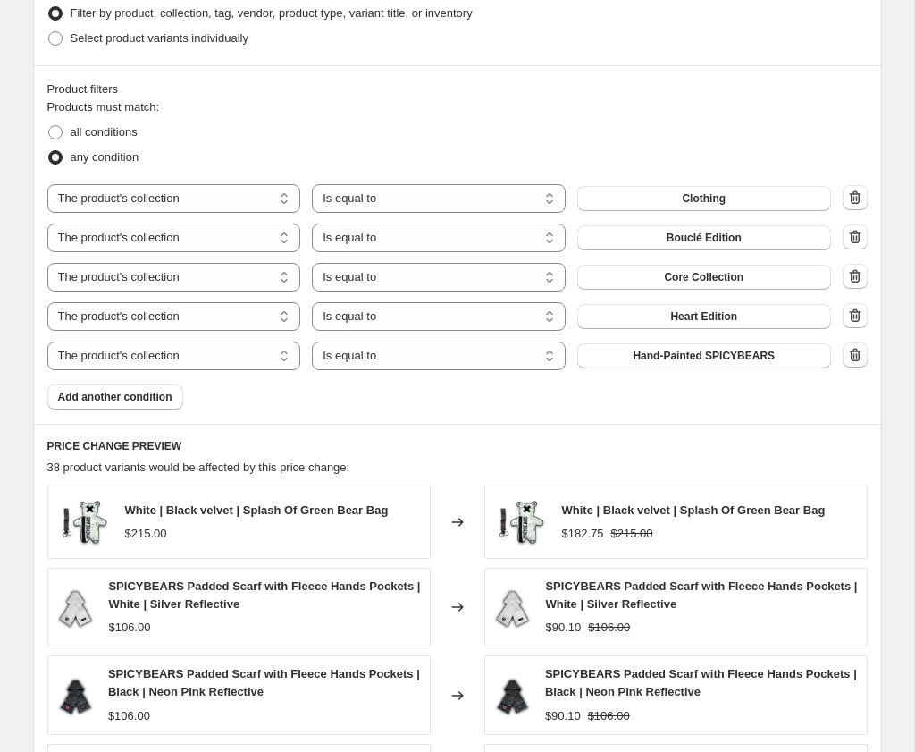
click at [855, 364] on icon "button" at bounding box center [856, 355] width 18 height 18
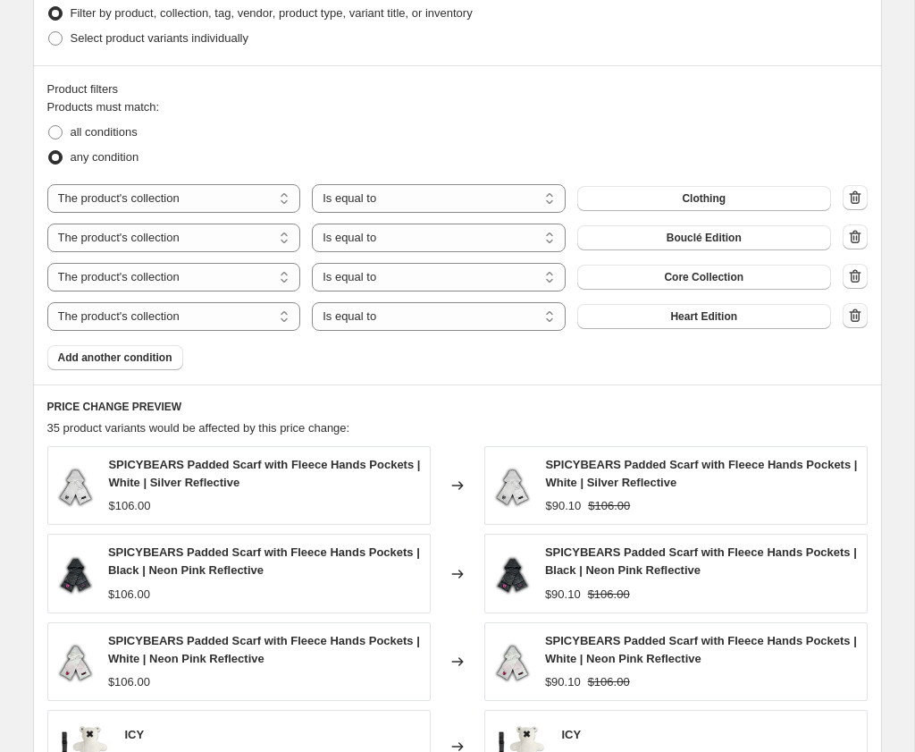
click at [858, 324] on icon "button" at bounding box center [856, 316] width 18 height 18
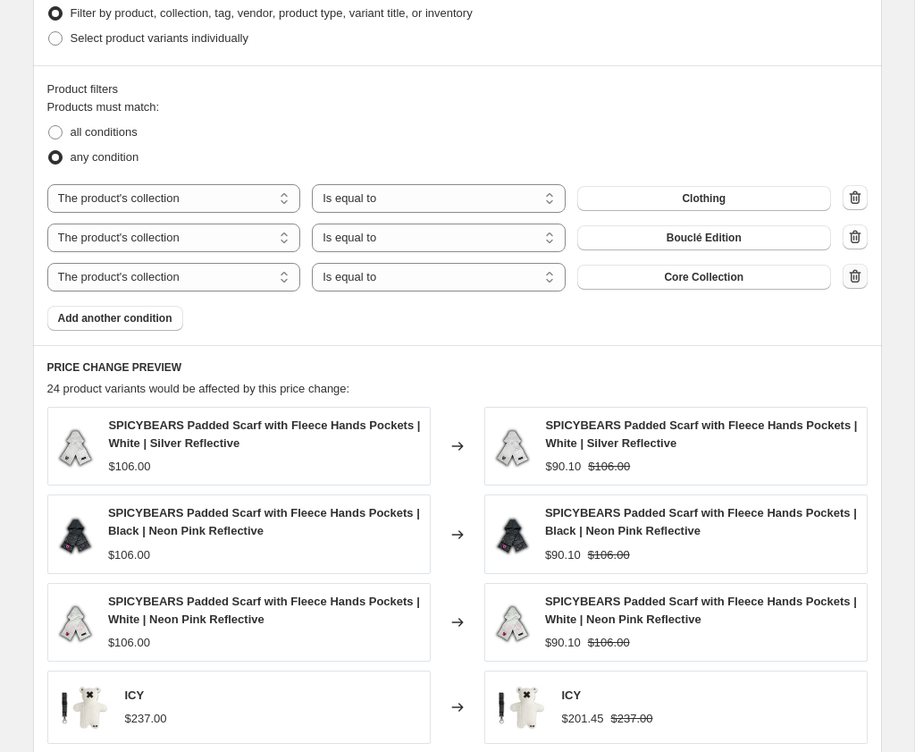
click at [858, 282] on icon "button" at bounding box center [855, 275] width 12 height 13
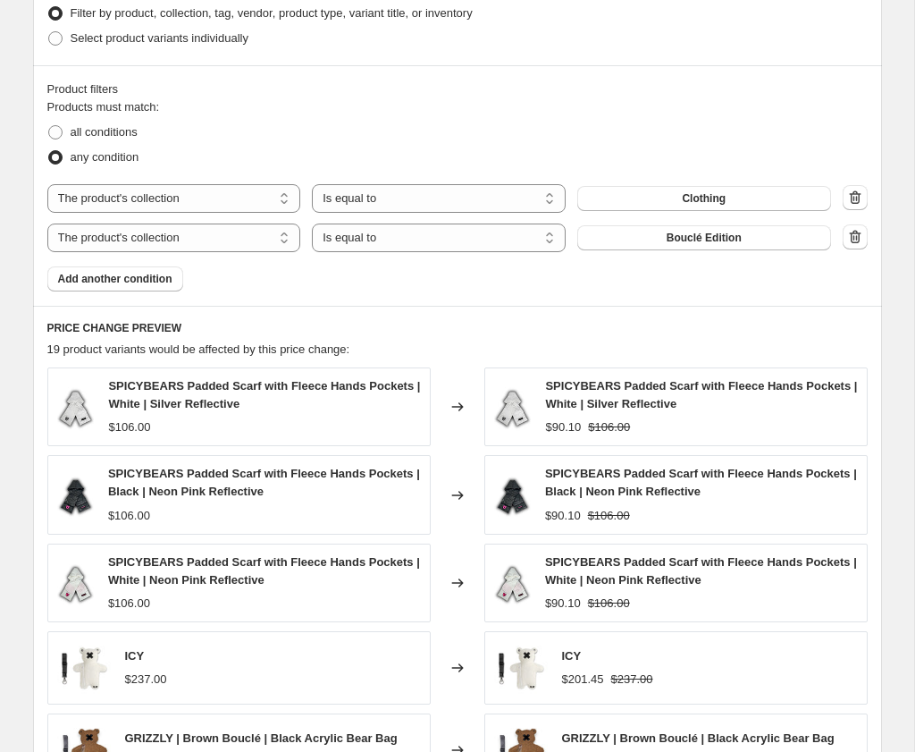
click at [321, 246] on div "The product The product's collection The product's tag The product's vendor The…" at bounding box center [457, 218] width 821 height 68
click at [577, 211] on button "Clothing" at bounding box center [704, 198] width 254 height 25
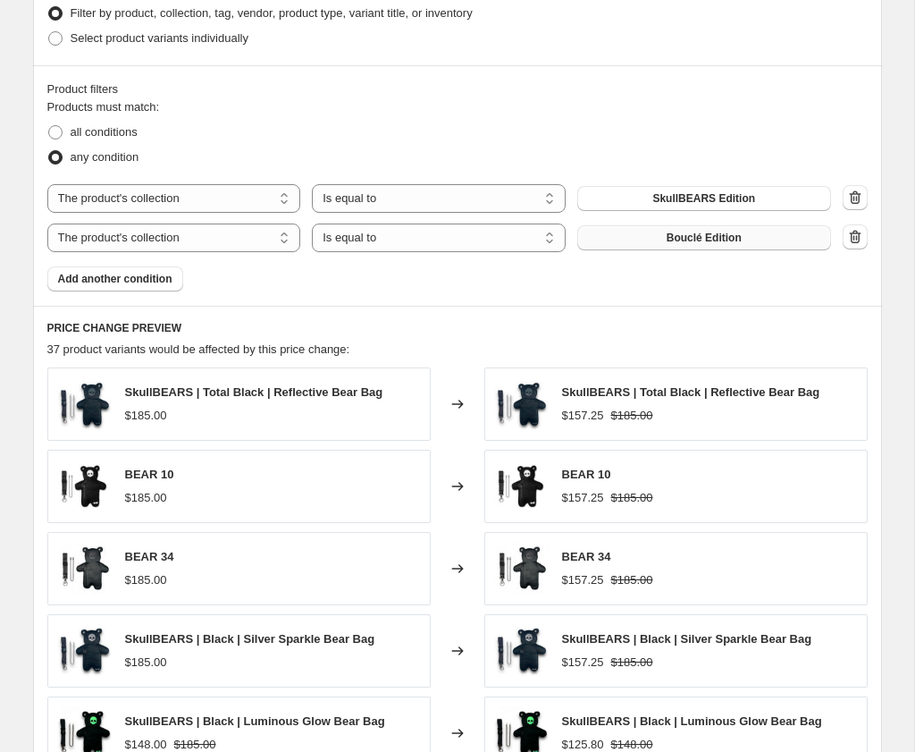
click at [577, 250] on button "Bouclé Edition" at bounding box center [704, 237] width 254 height 25
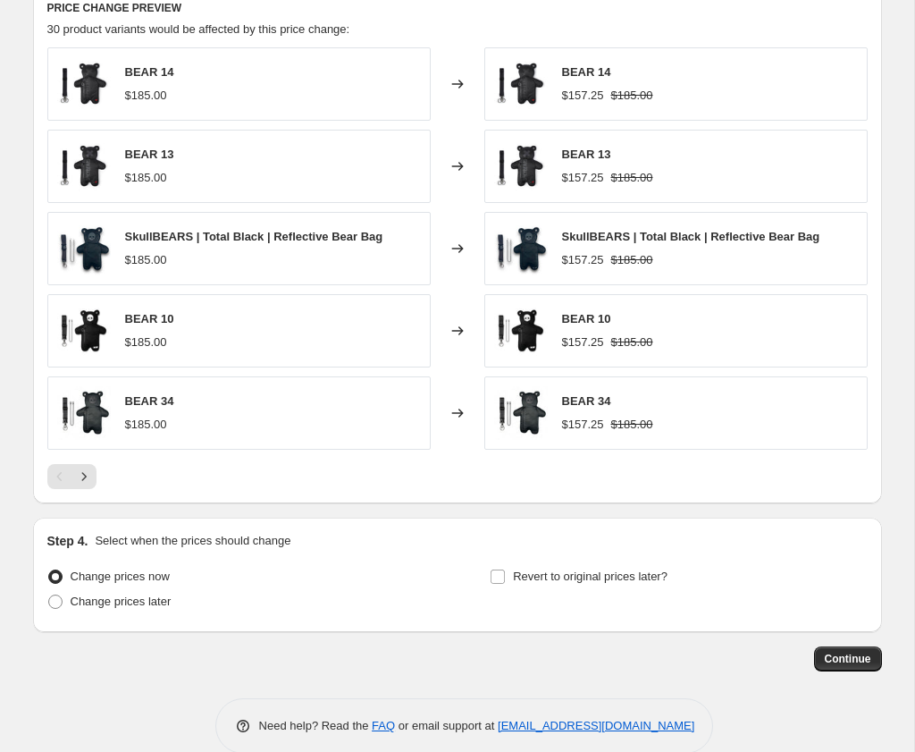
scroll to position [1342, 0]
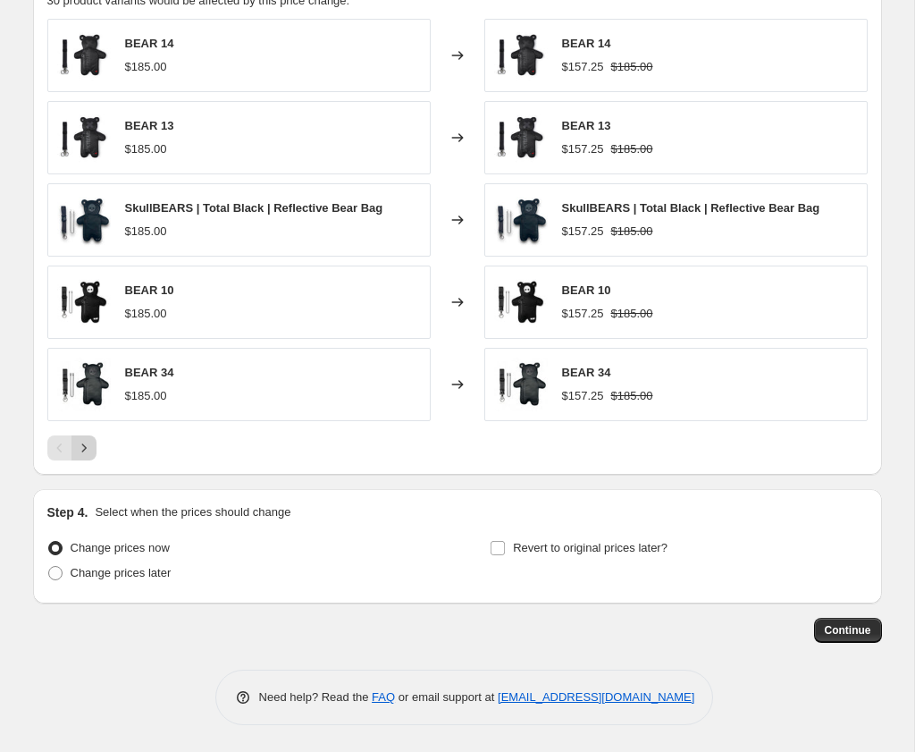
click at [86, 451] on icon "Next" at bounding box center [84, 448] width 18 height 18
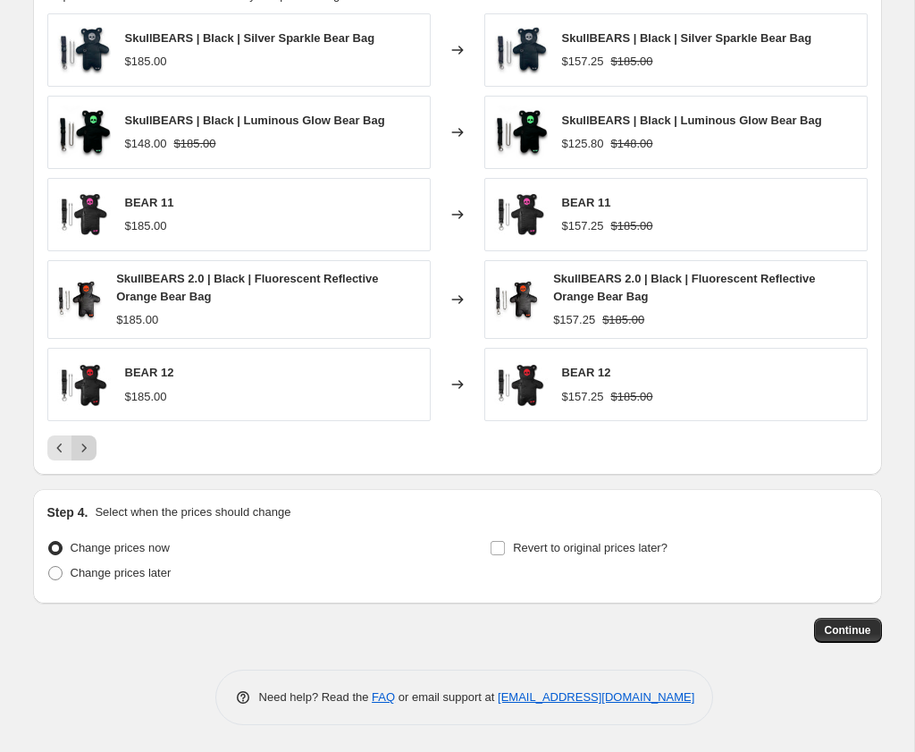
click at [87, 457] on icon "Next" at bounding box center [84, 448] width 18 height 18
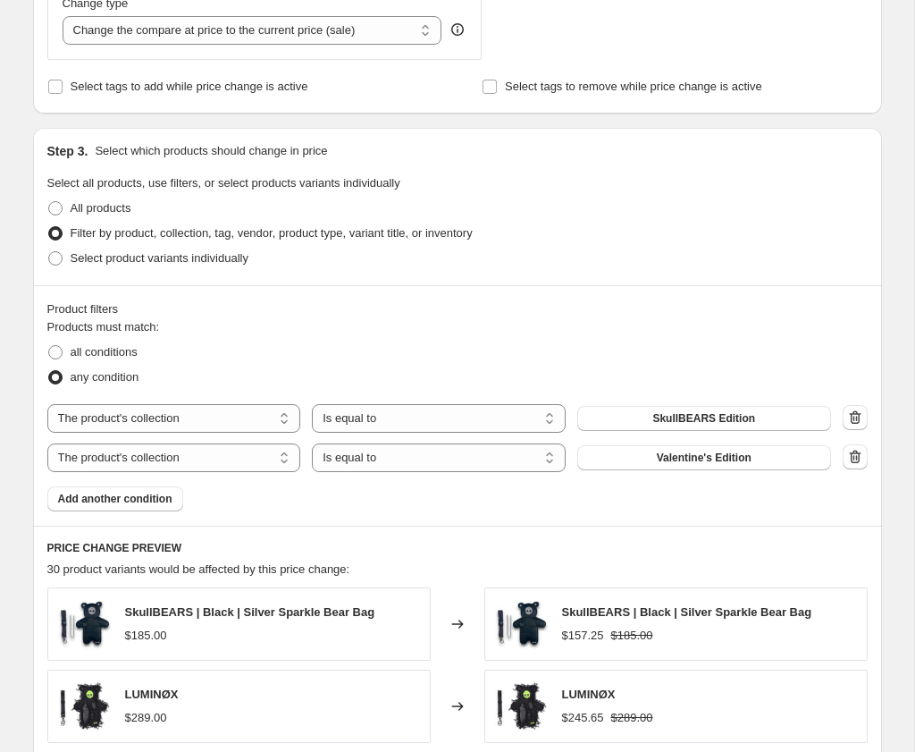
scroll to position [700, 0]
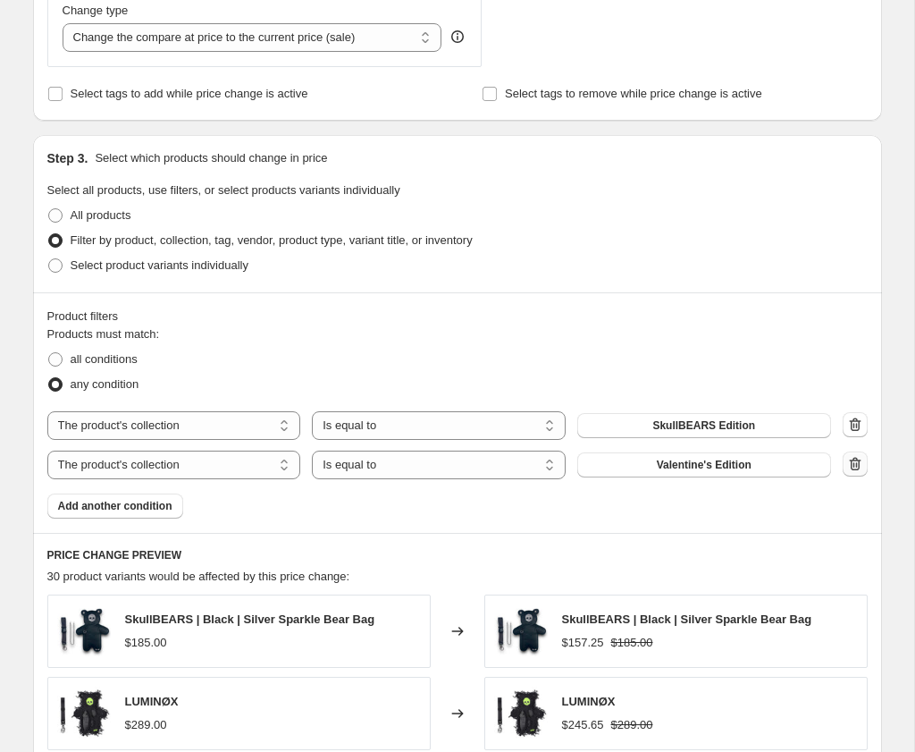
click at [852, 470] on icon "button" at bounding box center [855, 463] width 12 height 13
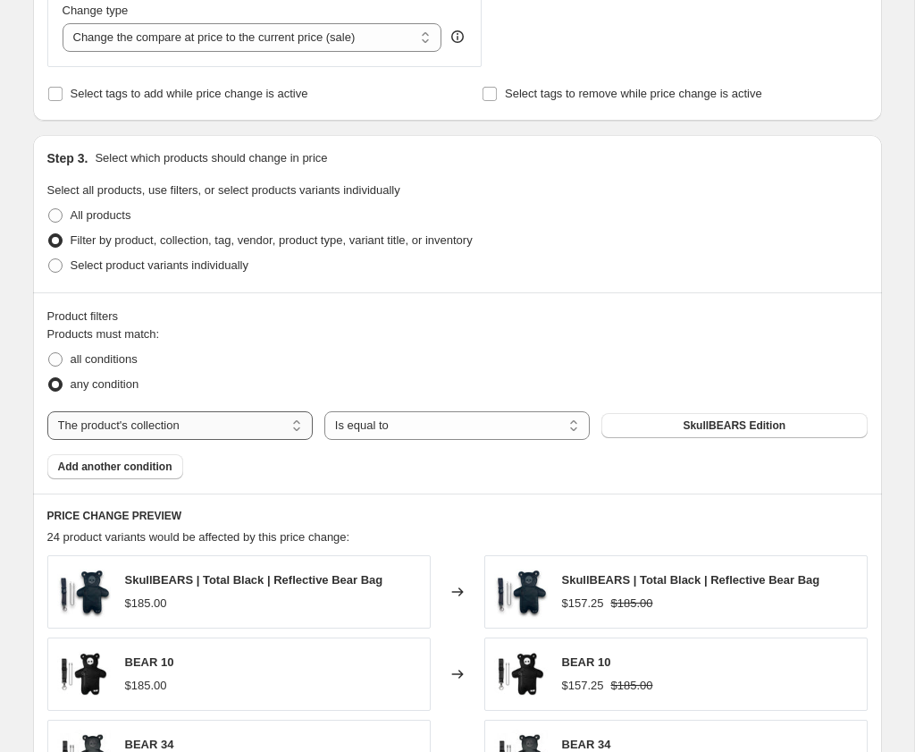
click at [313, 430] on select "The product The product's collection The product's tag The product's vendor The…" at bounding box center [179, 425] width 265 height 29
select select "product"
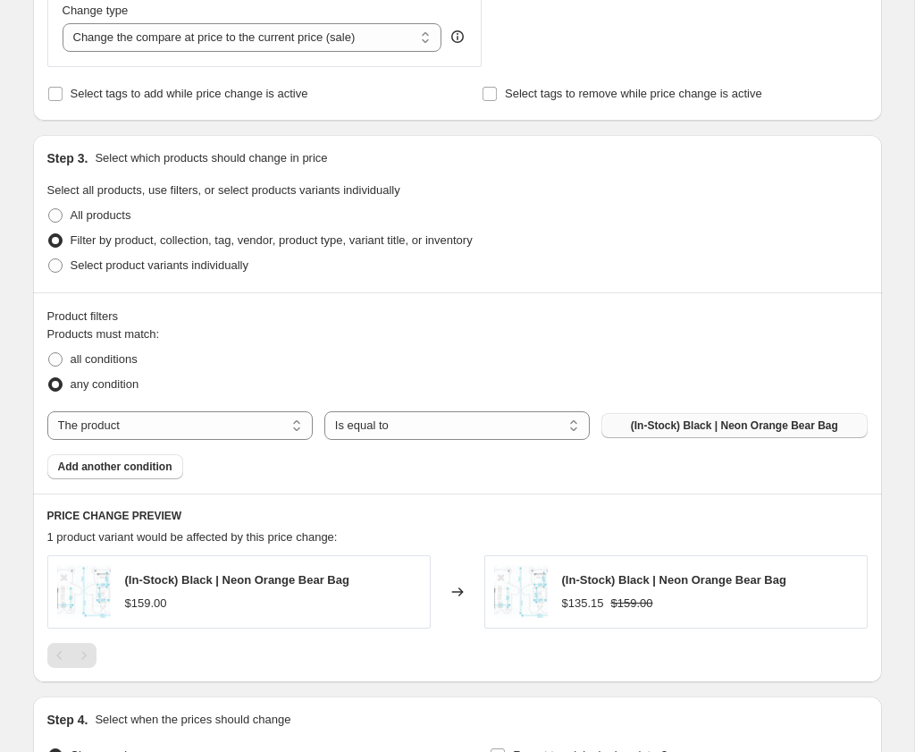
click at [602, 438] on button "(In-Stock) Black | Neon Orange Bear Bag" at bounding box center [734, 425] width 265 height 25
click at [97, 208] on span "All products" at bounding box center [101, 214] width 61 height 13
click at [49, 208] on input "All products" at bounding box center [48, 208] width 1 height 1
radio input "true"
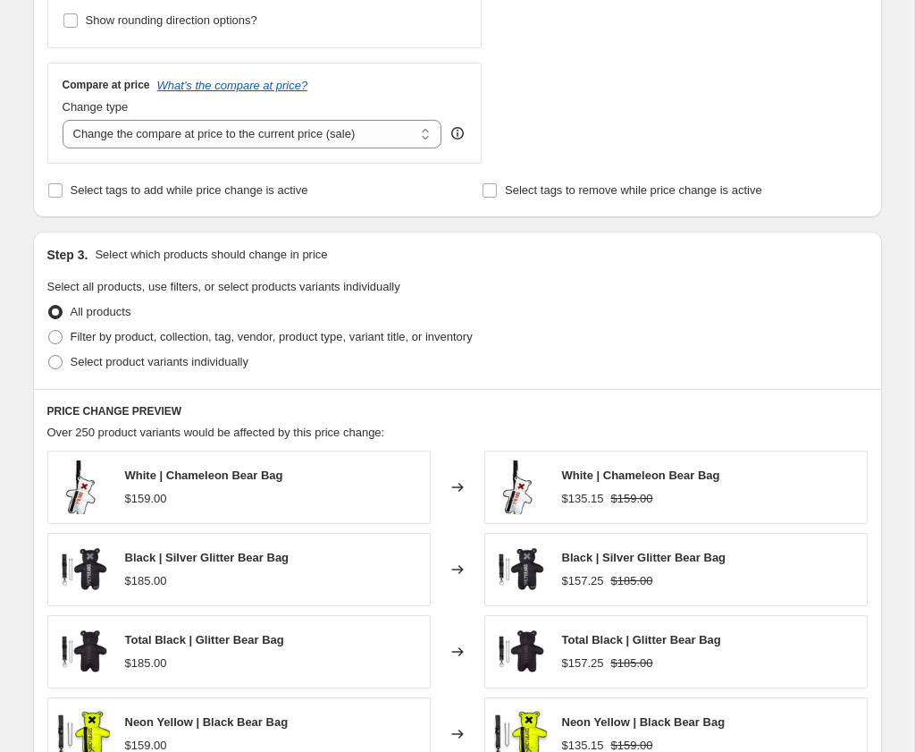
scroll to position [601, 0]
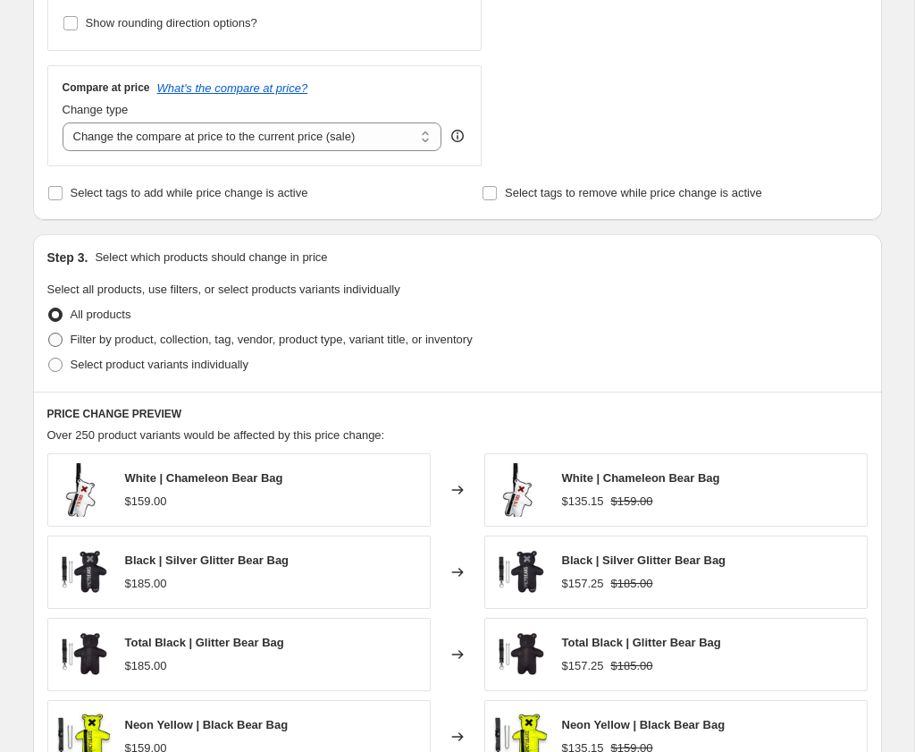
click at [265, 334] on span "Filter by product, collection, tag, vendor, product type, variant title, or inv…" at bounding box center [272, 339] width 402 height 13
click at [49, 333] on input "Filter by product, collection, tag, vendor, product type, variant title, or inv…" at bounding box center [48, 333] width 1 height 1
radio input "true"
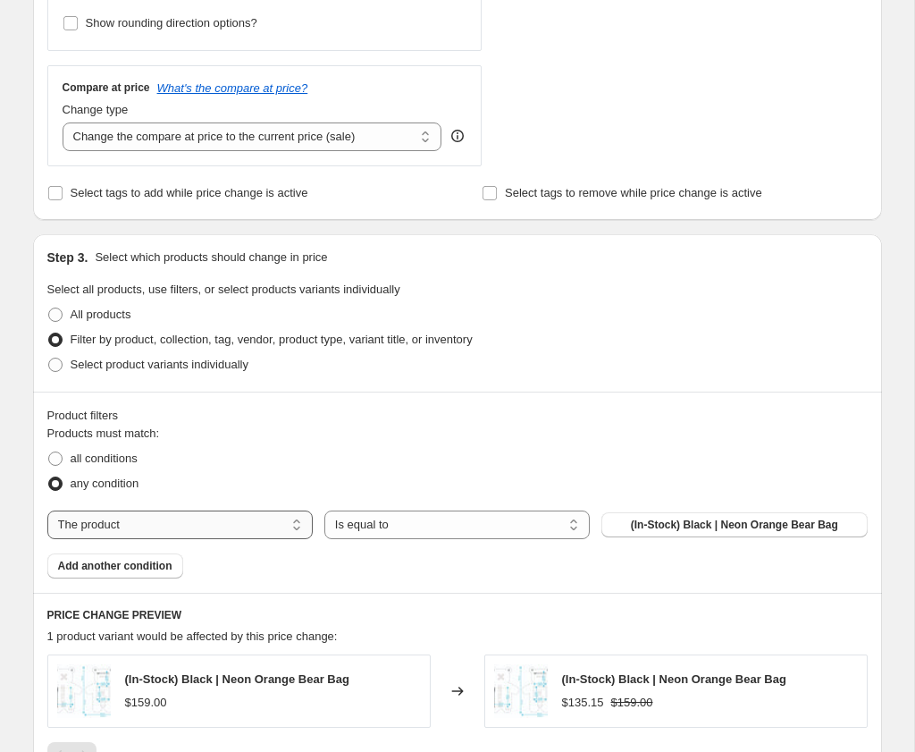
click at [313, 523] on select "The product The product's collection The product's tag The product's vendor The…" at bounding box center [179, 524] width 265 height 29
select select "collection"
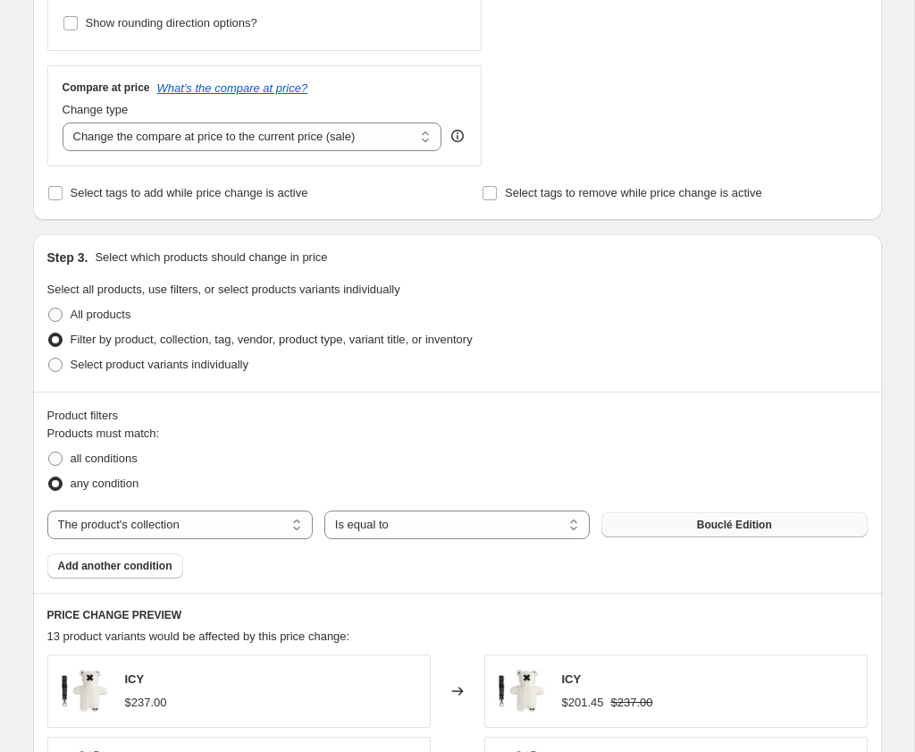
click at [602, 537] on button "Bouclé Edition" at bounding box center [734, 524] width 265 height 25
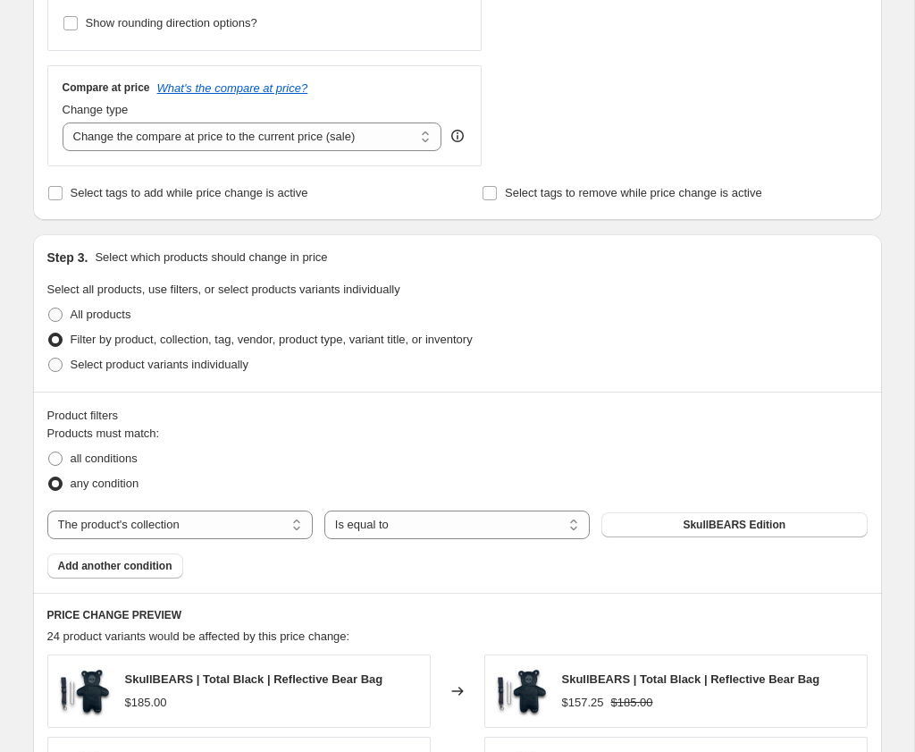
scroll to position [627, 0]
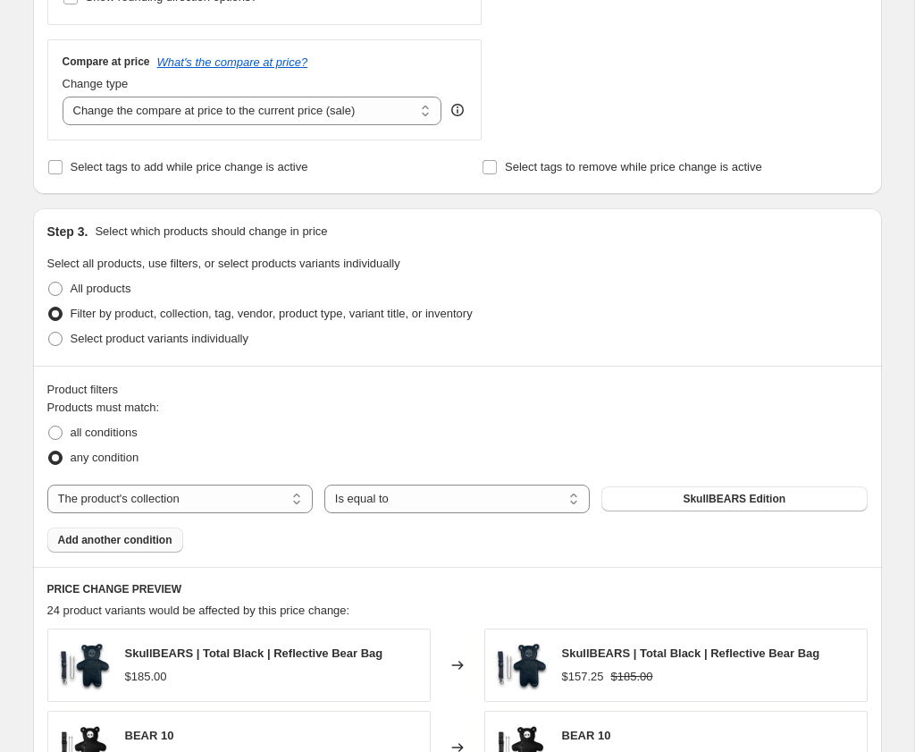
click at [149, 547] on span "Add another condition" at bounding box center [115, 540] width 114 height 14
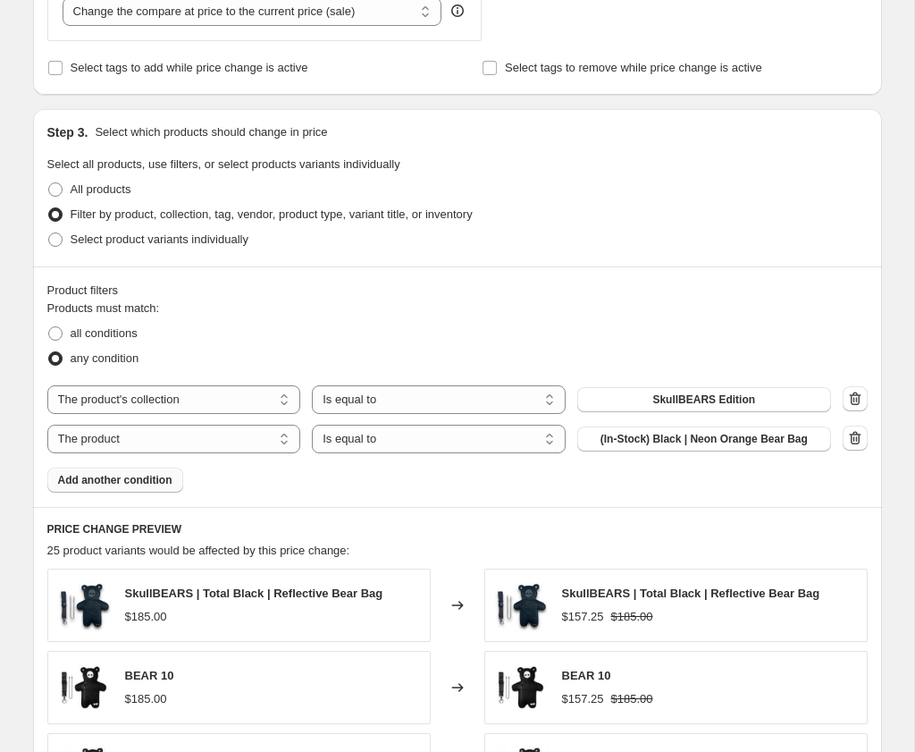
scroll to position [757, 0]
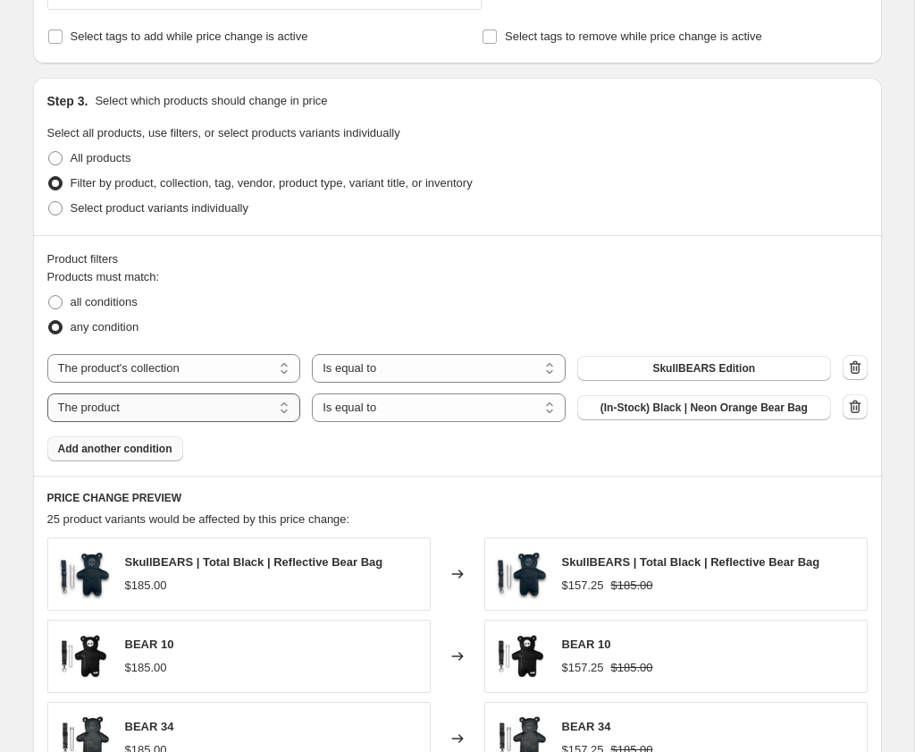
click at [235, 422] on select "The product The product's collection The product's tag The product's vendor The…" at bounding box center [174, 407] width 254 height 29
select select "collection"
click at [577, 420] on button "Bouclé Edition" at bounding box center [704, 407] width 254 height 25
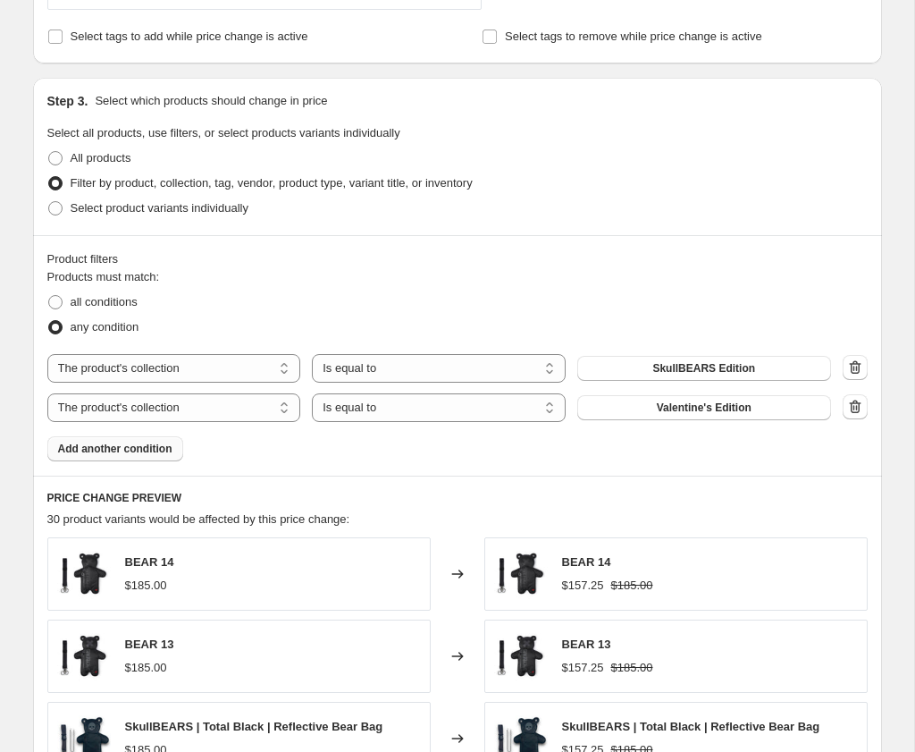
scroll to position [0, 0]
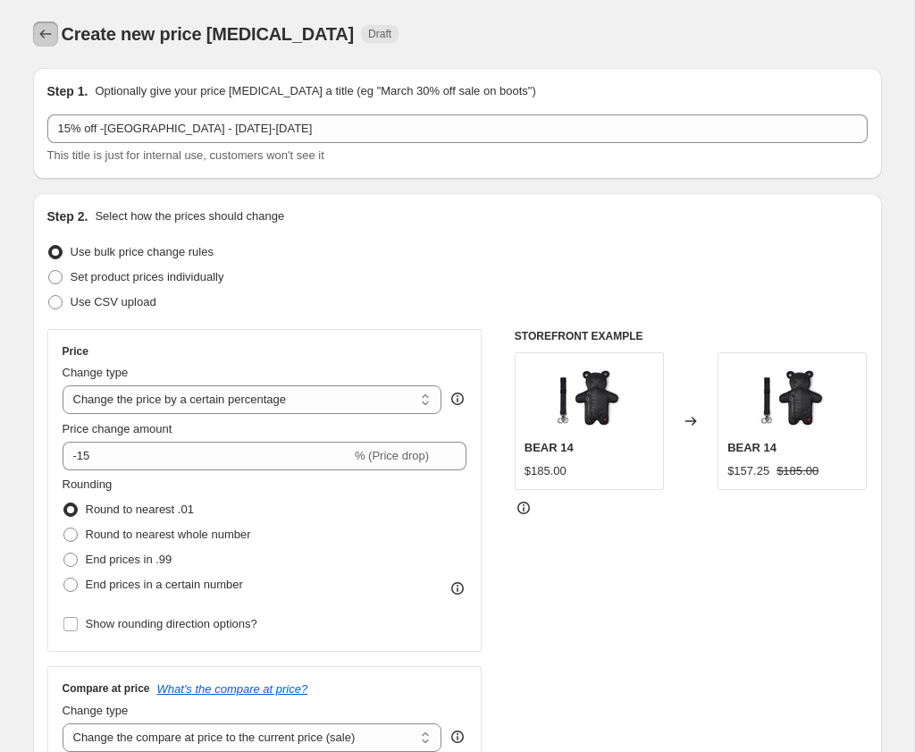
click at [39, 35] on icon "Price change jobs" at bounding box center [46, 34] width 18 height 18
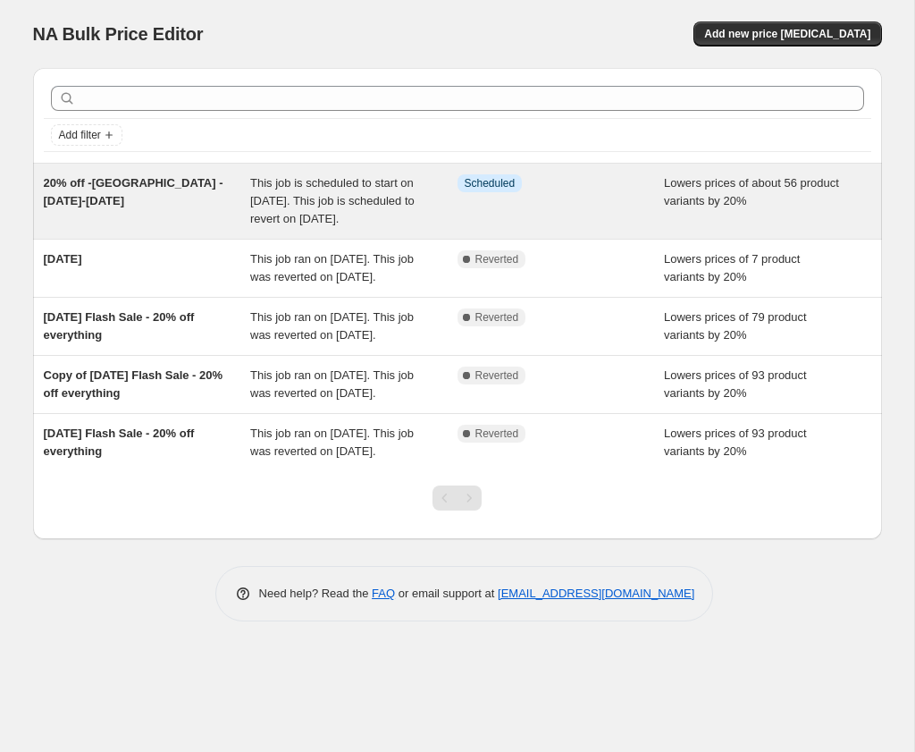
click at [495, 201] on div "Info Scheduled" at bounding box center [561, 201] width 207 height 54
select select "percentage"
select select "collection"
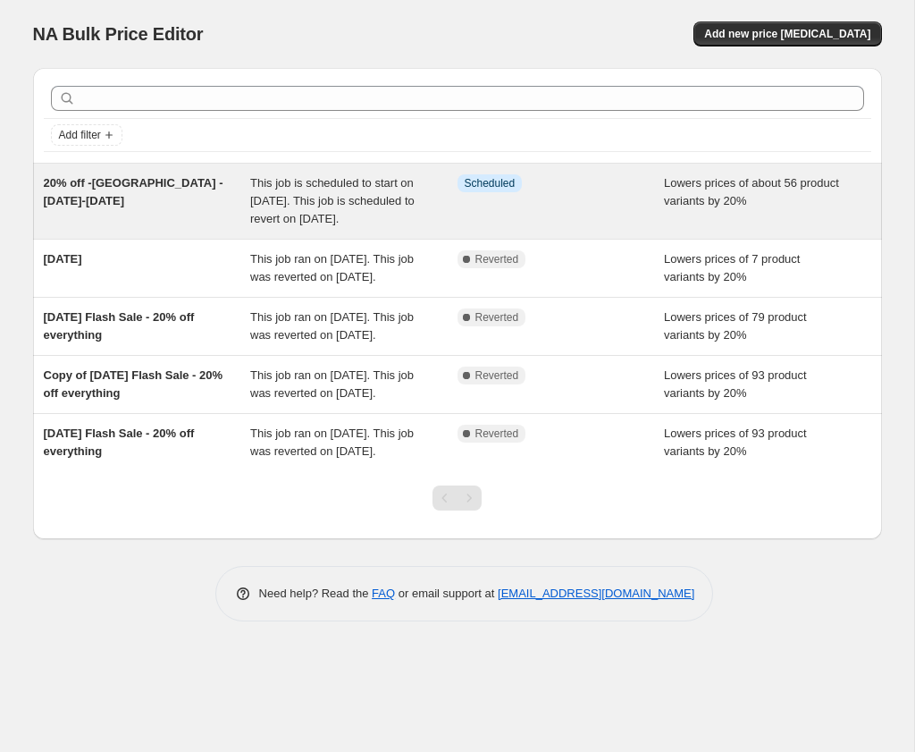
select select "collection"
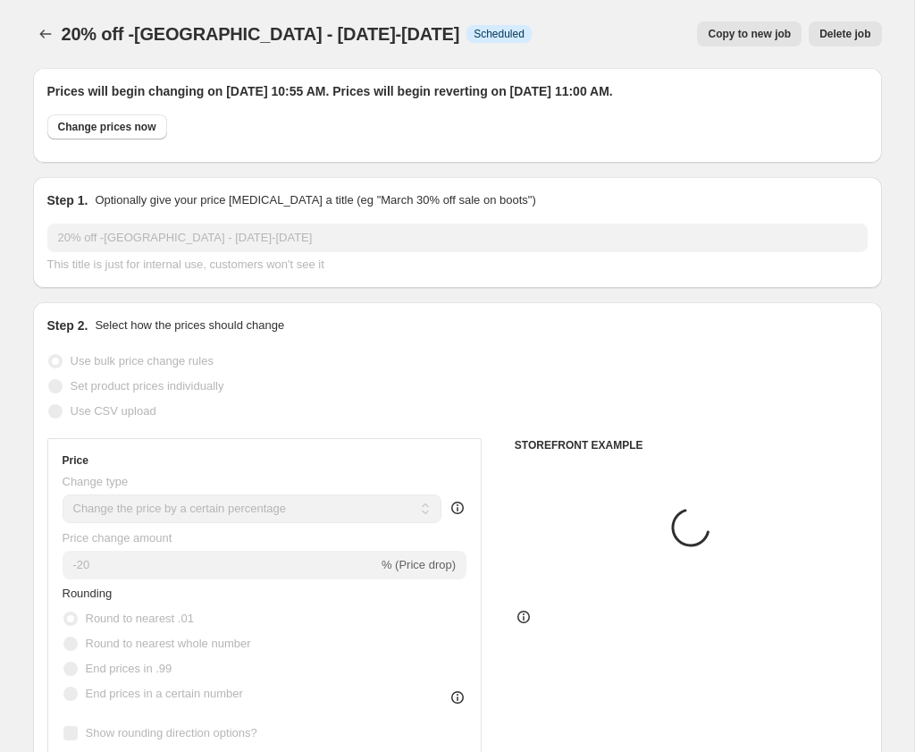
click at [864, 35] on span "Delete job" at bounding box center [845, 34] width 51 height 14
